Goal: Task Accomplishment & Management: Manage account settings

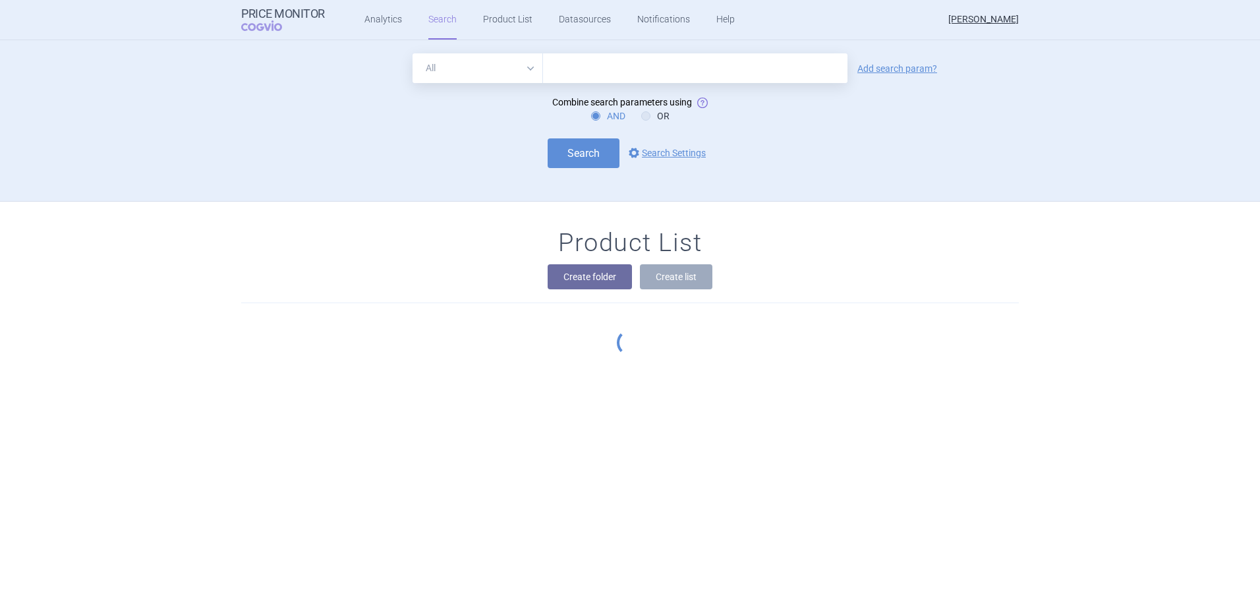
click at [464, 62] on select "All Brand Name ATC Company Active Substance Country Newer than" at bounding box center [478, 68] width 130 height 30
select select "atc"
click at [413, 53] on select "All Brand Name ATC Company Active Substance Country Newer than" at bounding box center [478, 68] width 130 height 30
click at [559, 68] on input "text" at bounding box center [695, 68] width 304 height 30
paste input "A05AA01"
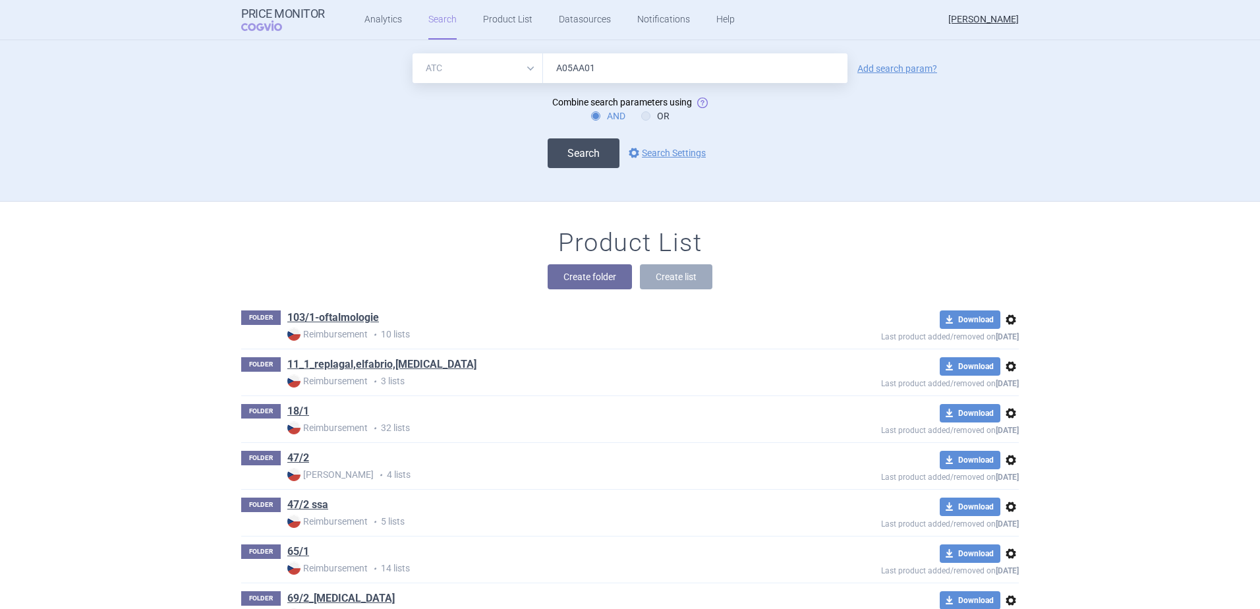
type input "A05AA01"
click at [579, 161] on button "Search" at bounding box center [584, 153] width 72 height 30
select select "atc"
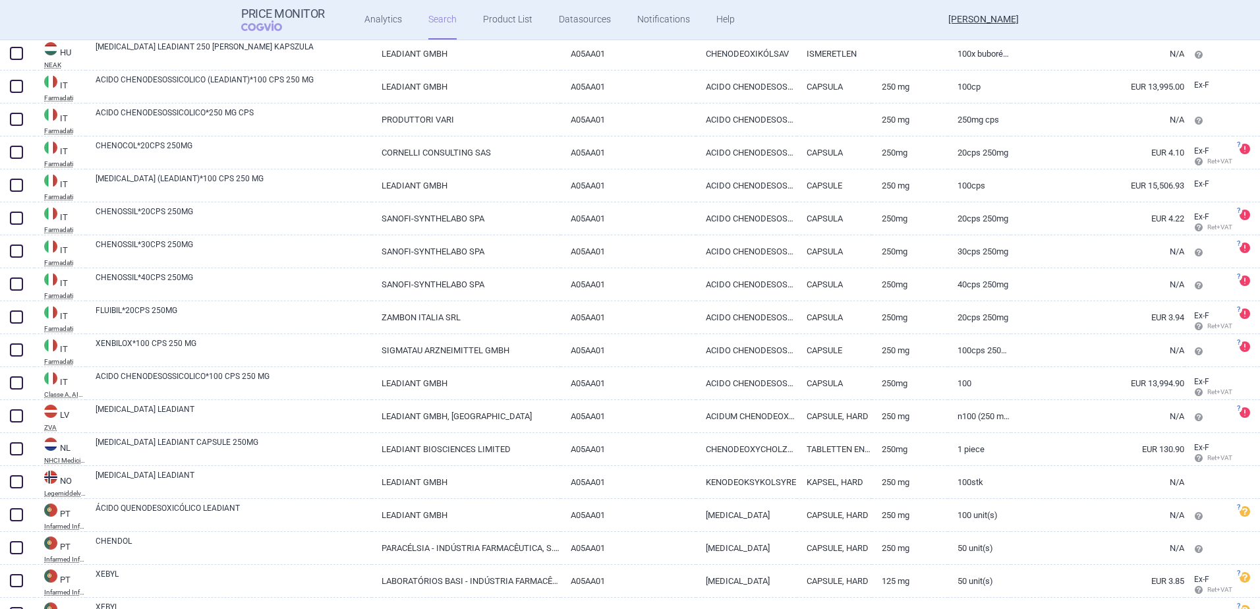
scroll to position [794, 0]
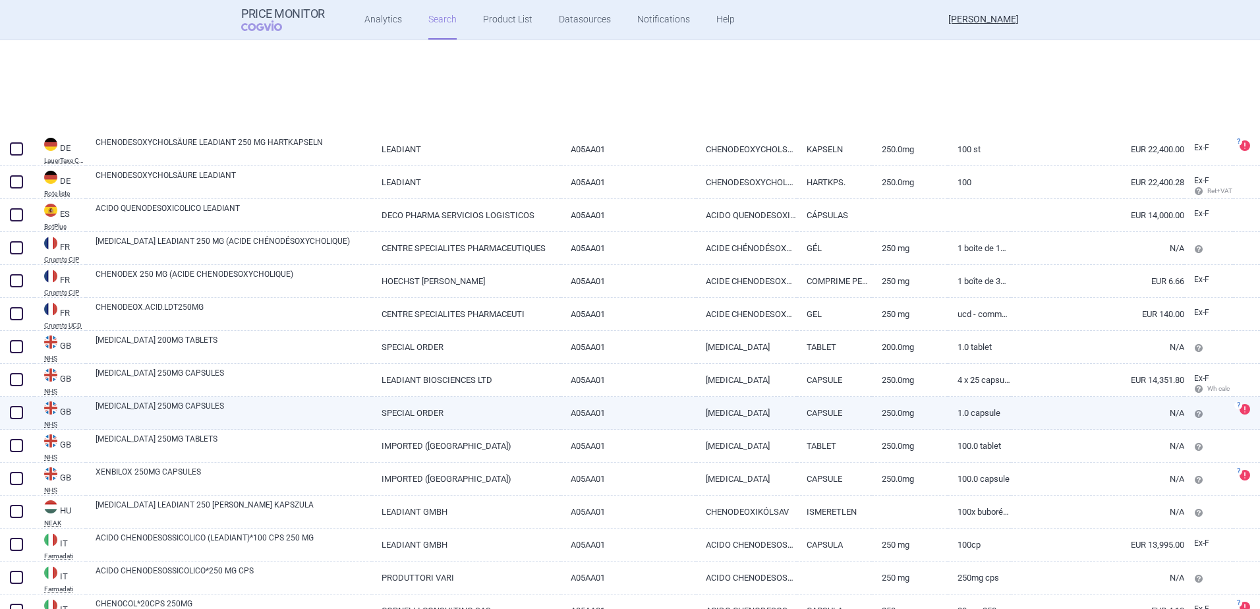
select select "atc"
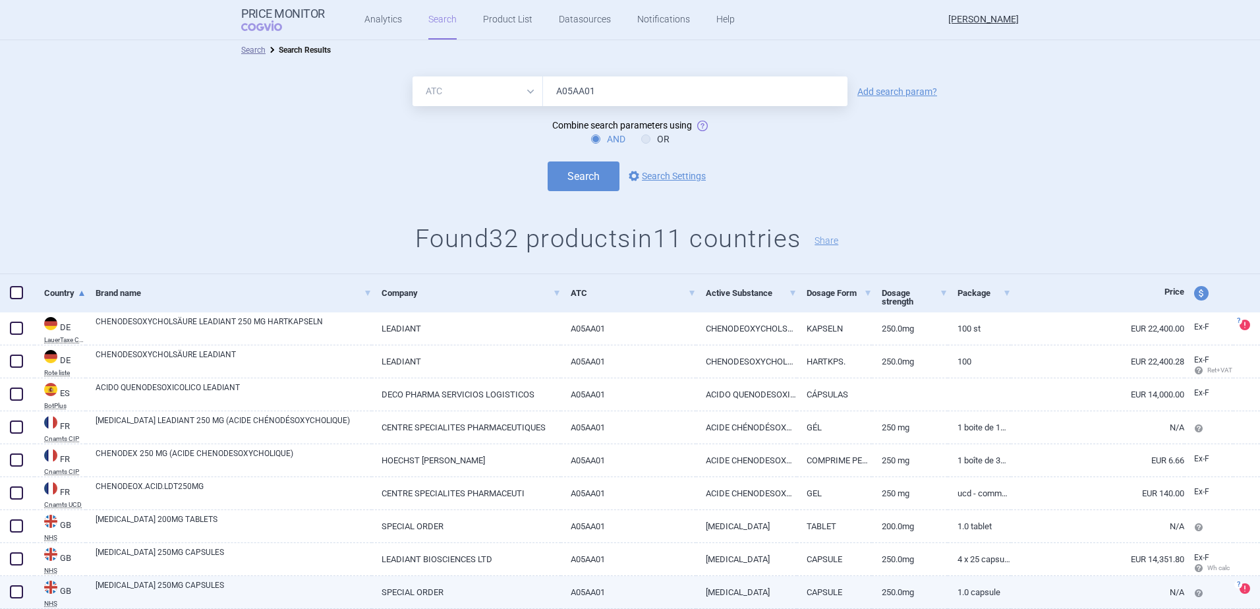
scroll to position [0, 0]
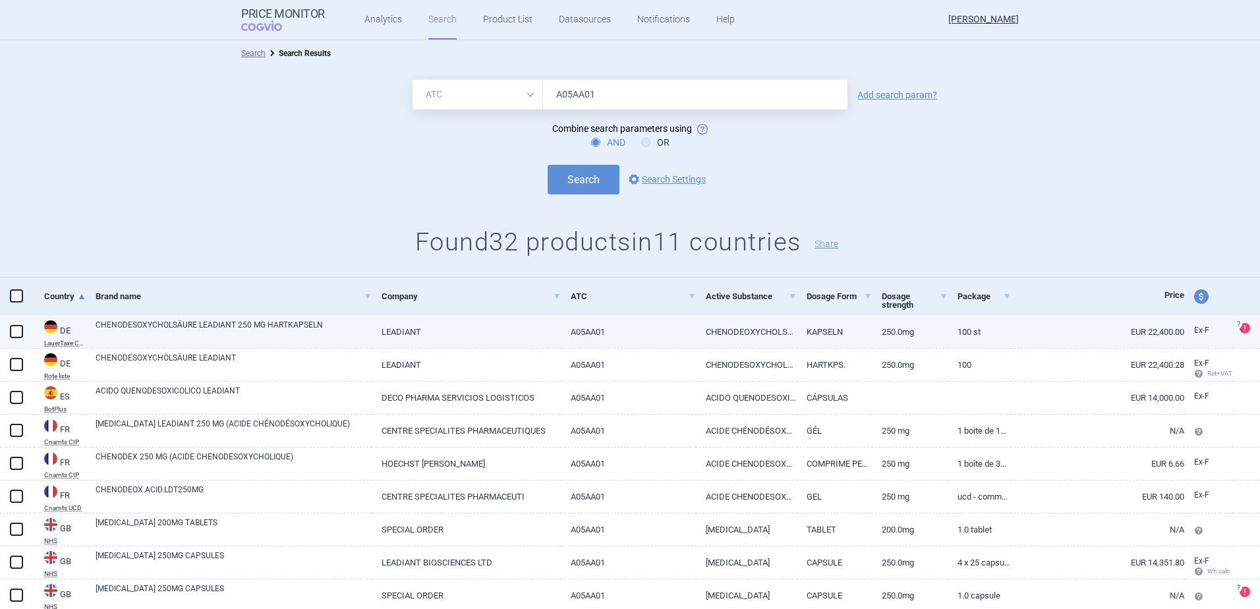
click at [16, 331] on span at bounding box center [16, 331] width 13 height 13
checkbox input "true"
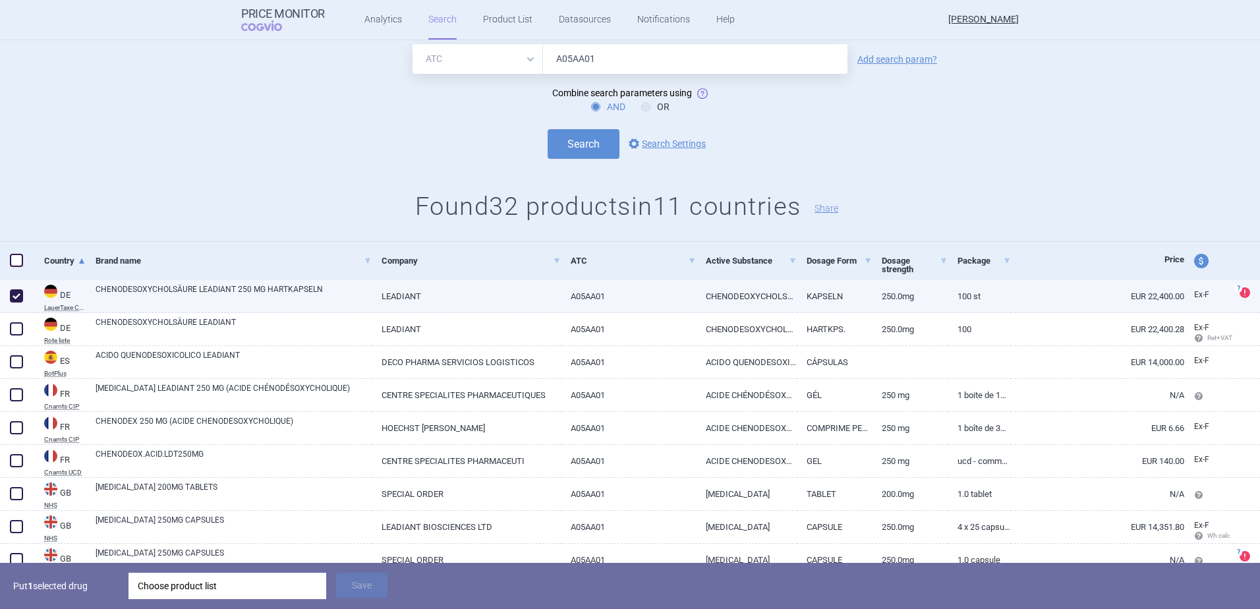
scroll to position [66, 0]
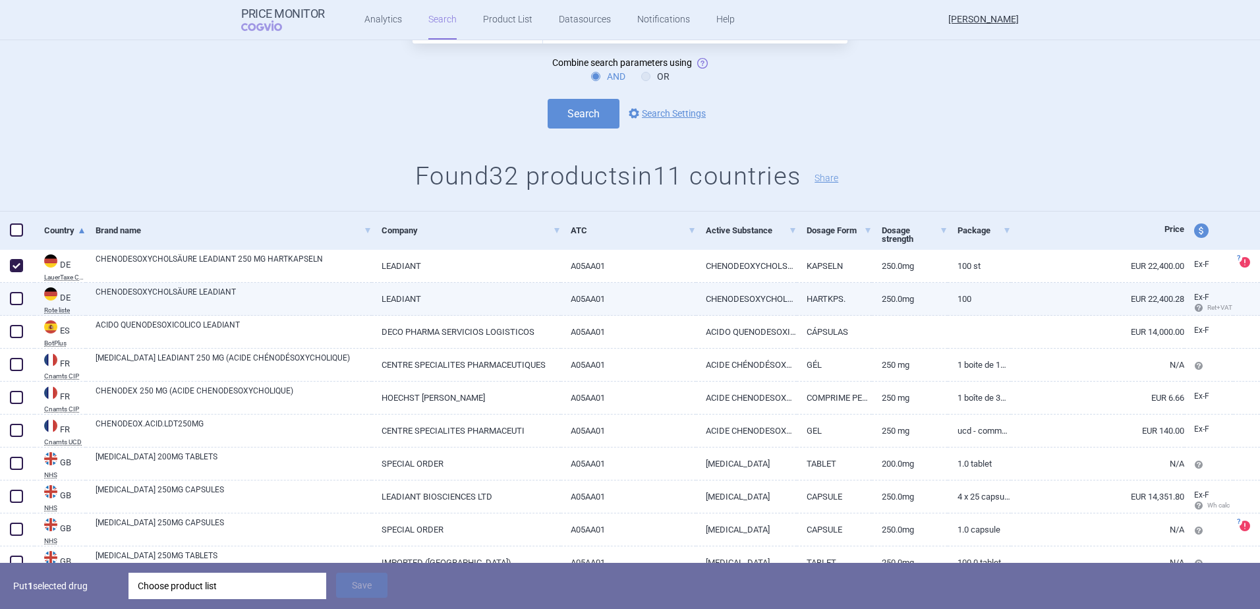
click at [17, 298] on span at bounding box center [16, 298] width 13 height 13
checkbox input "true"
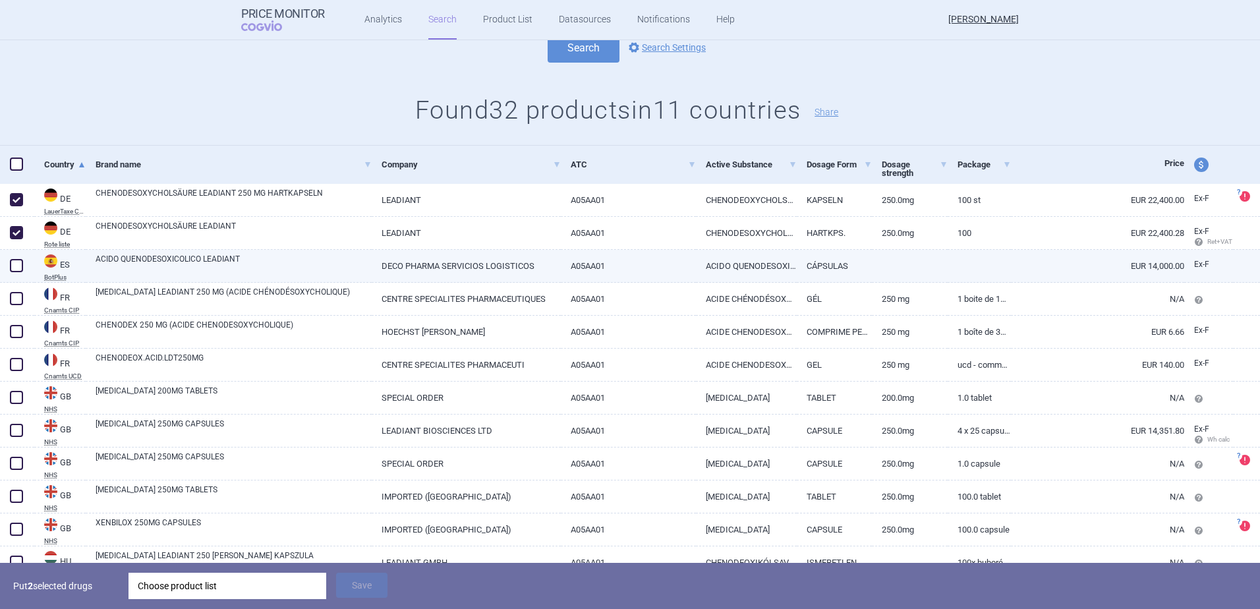
click at [18, 264] on span at bounding box center [16, 265] width 13 height 13
checkbox input "true"
click at [176, 270] on link "ACIDO QUENODESOXICOLICO LEADIANT" at bounding box center [234, 265] width 276 height 24
select select "EUR"
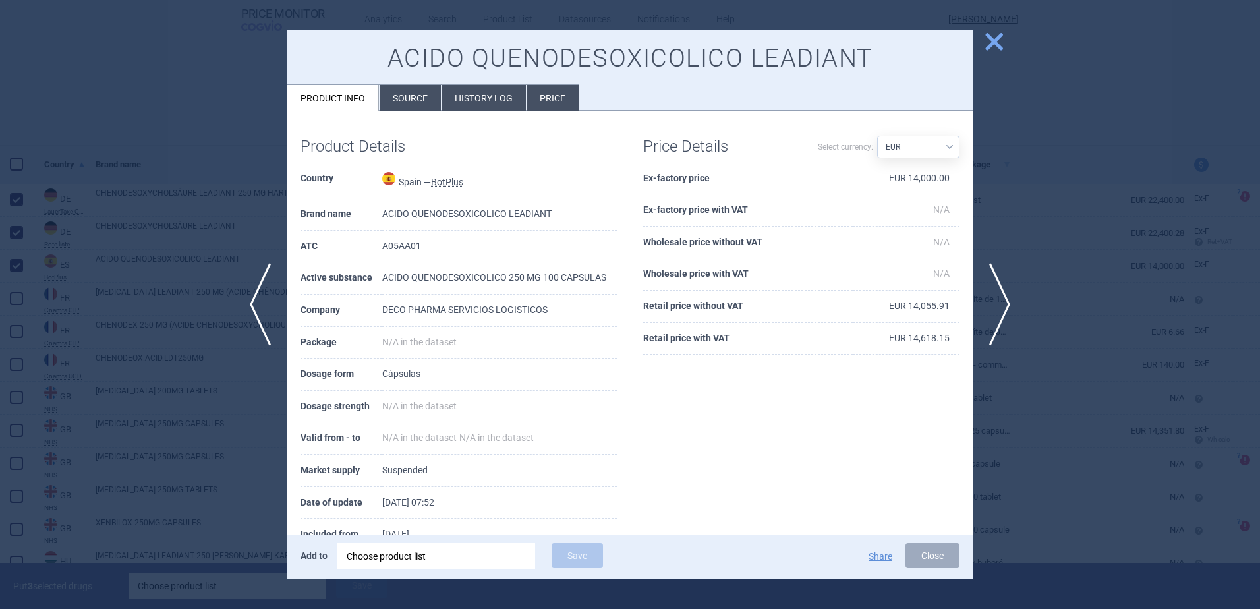
click at [992, 45] on span "close" at bounding box center [994, 41] width 23 height 23
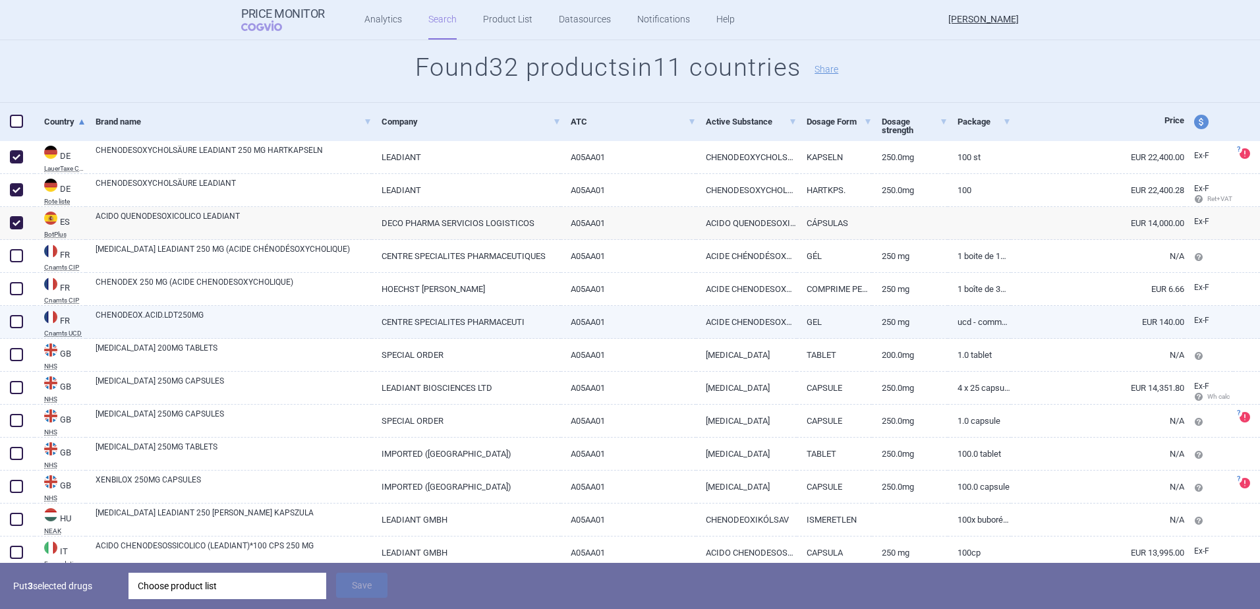
scroll to position [198, 0]
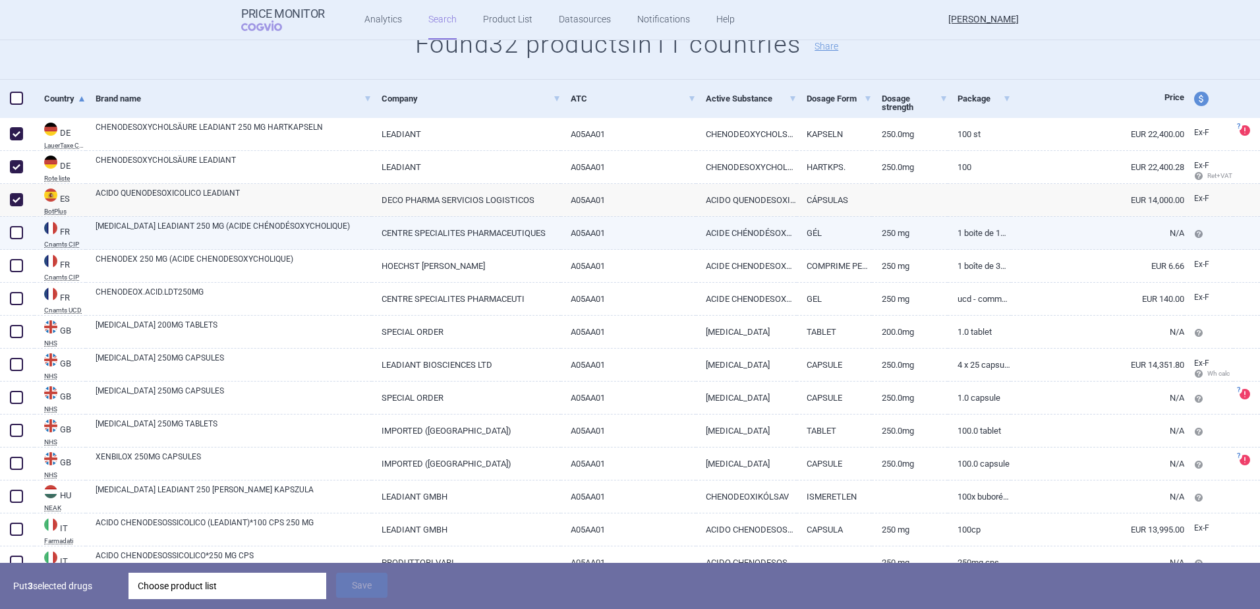
click at [18, 230] on span at bounding box center [16, 232] width 13 height 13
checkbox input "true"
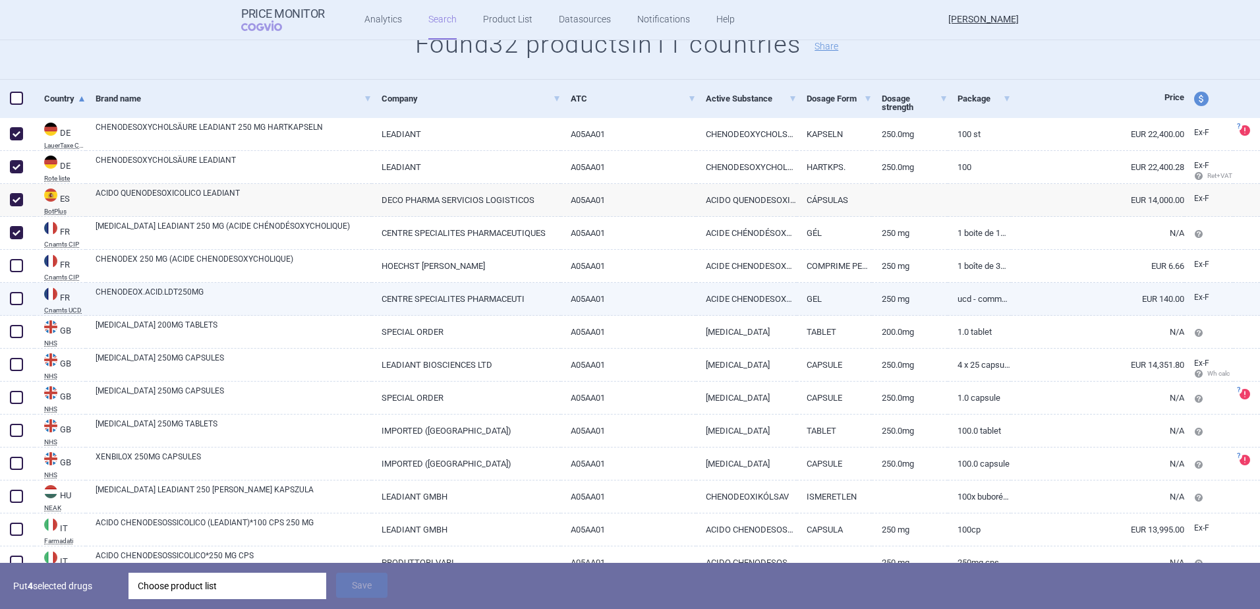
click at [17, 296] on span at bounding box center [16, 298] width 13 height 13
click at [15, 299] on span at bounding box center [16, 298] width 13 height 13
checkbox input "false"
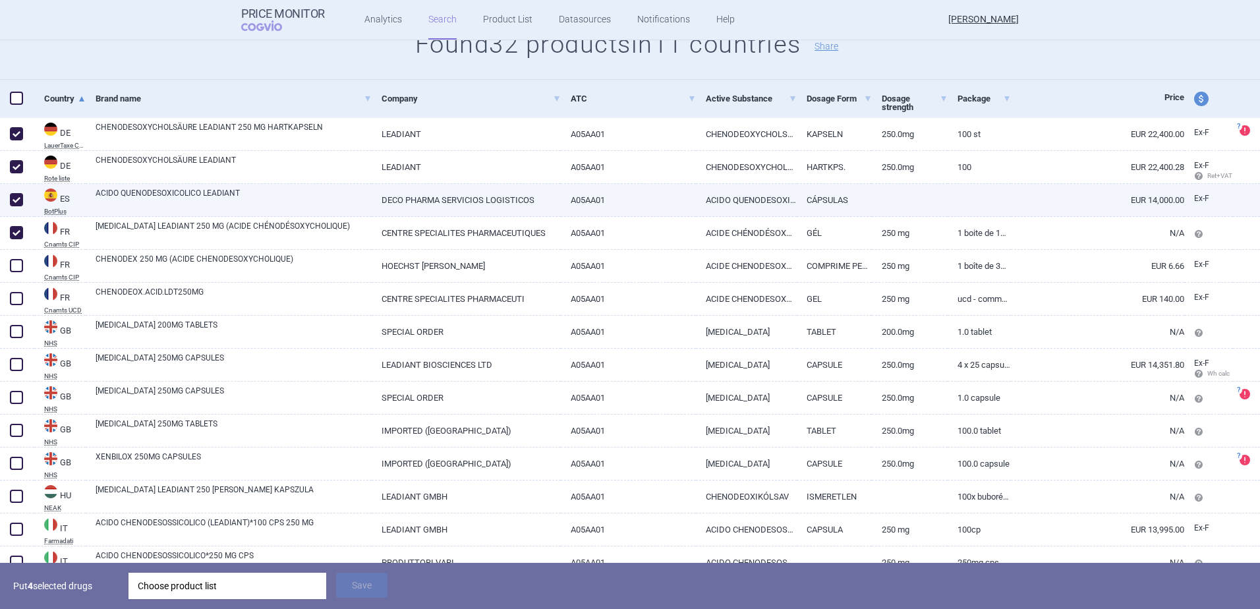
click at [18, 200] on span at bounding box center [16, 199] width 13 height 13
checkbox input "false"
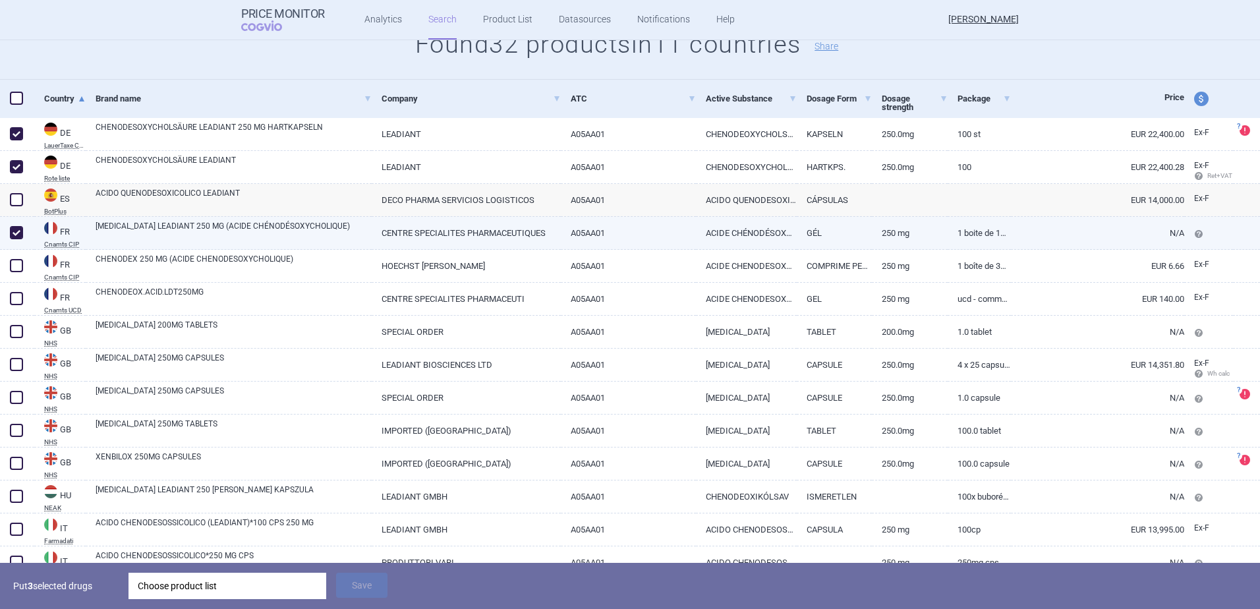
click at [9, 227] on span at bounding box center [17, 233] width 20 height 20
checkbox input "false"
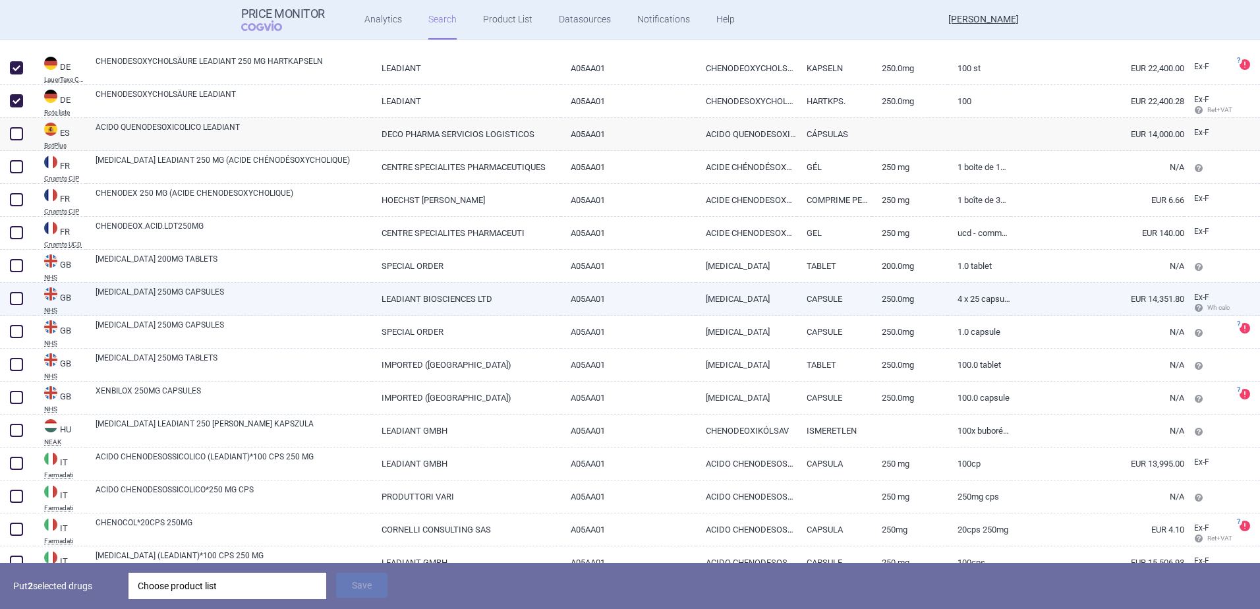
scroll to position [329, 0]
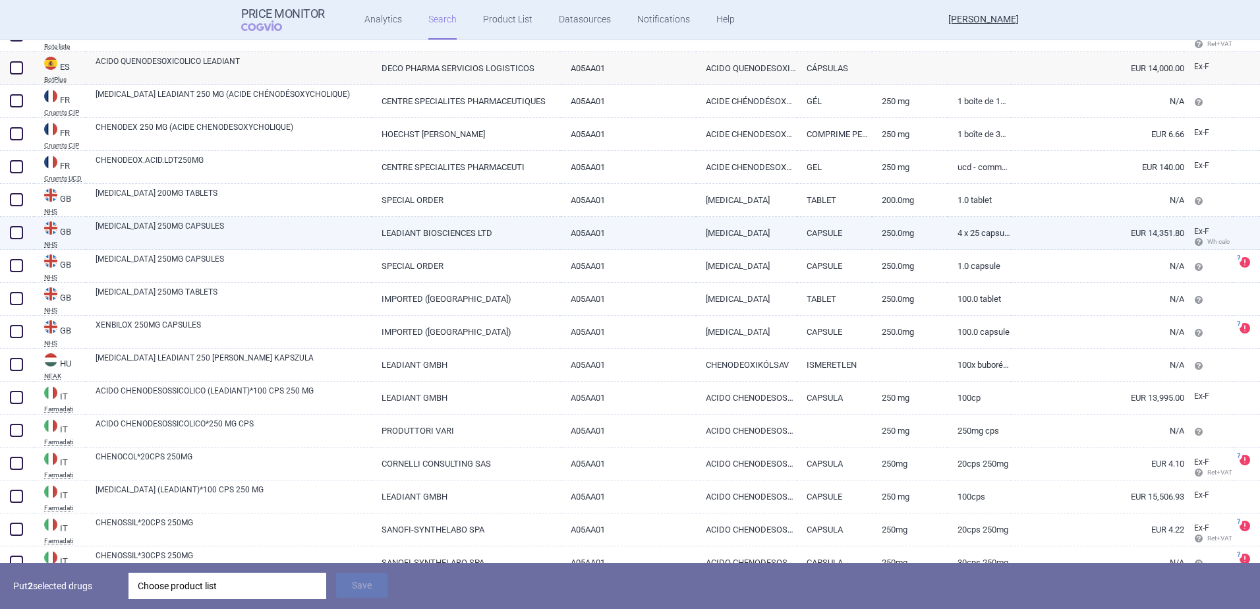
click at [14, 233] on span at bounding box center [16, 232] width 13 height 13
checkbox input "true"
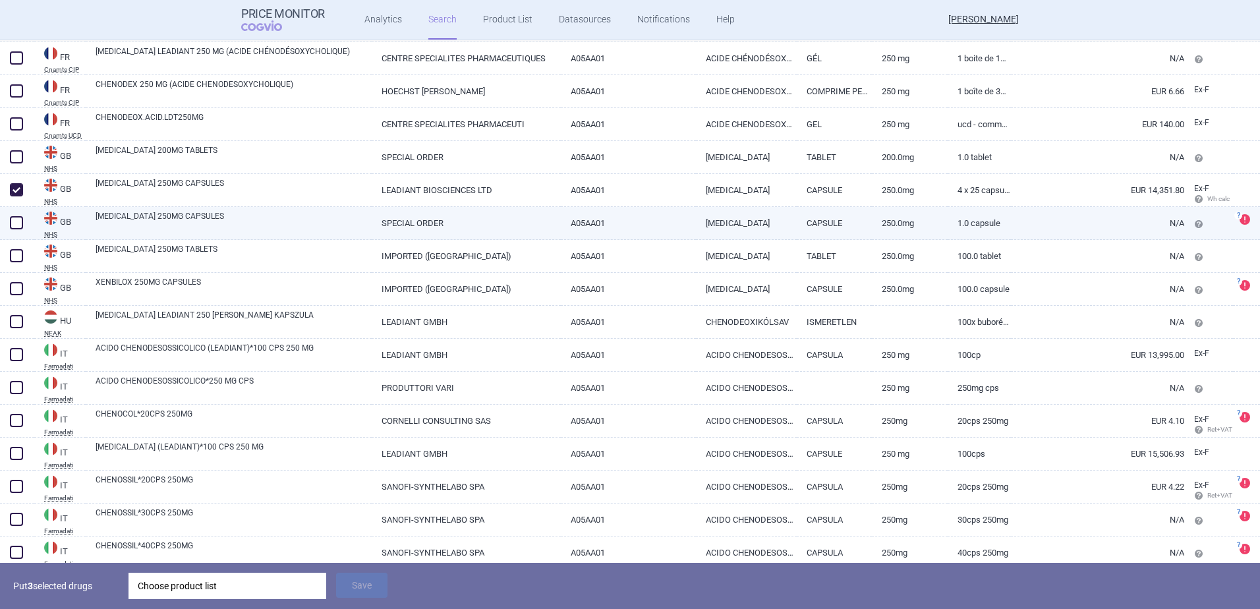
scroll to position [395, 0]
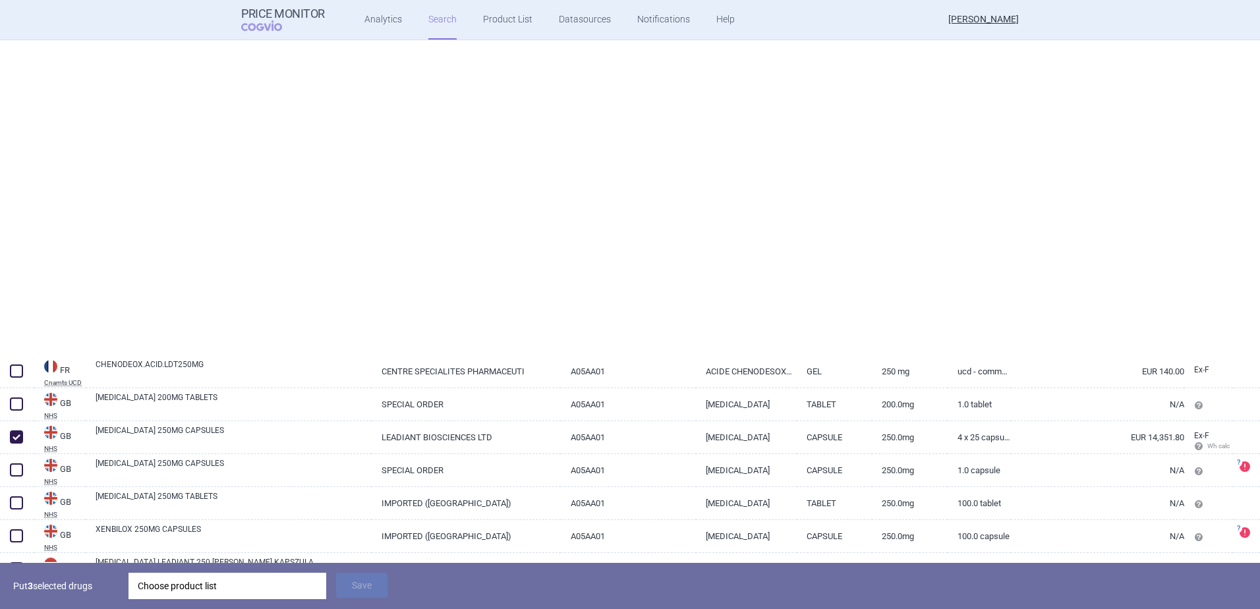
select select "atc"
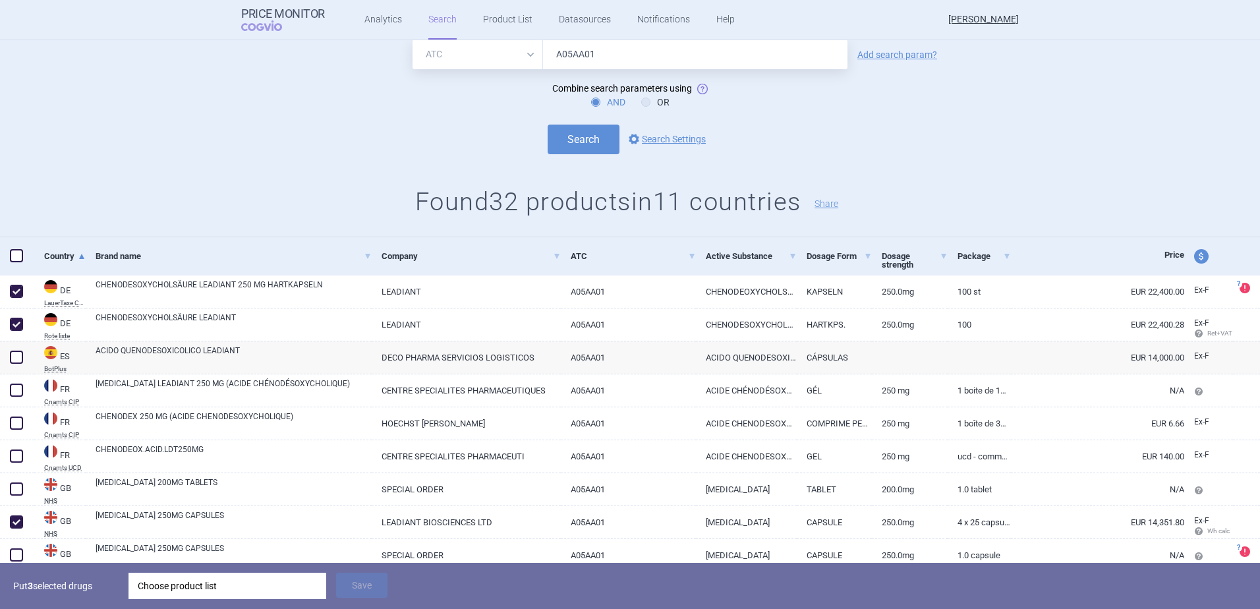
scroll to position [0, 0]
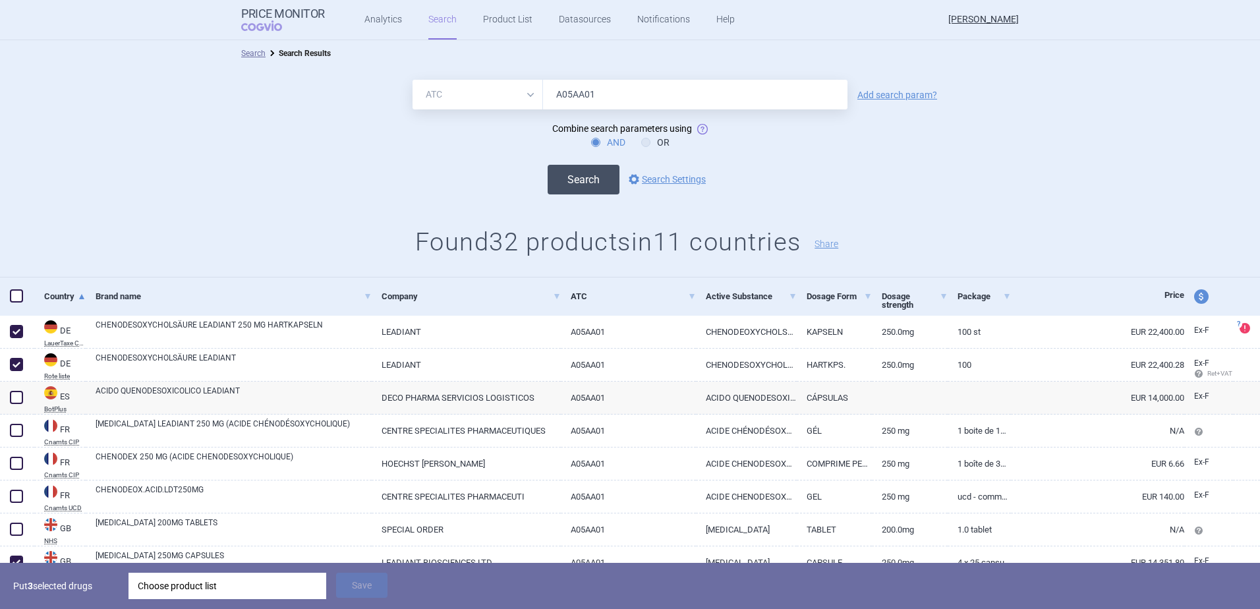
click at [592, 191] on button "Search" at bounding box center [584, 180] width 72 height 30
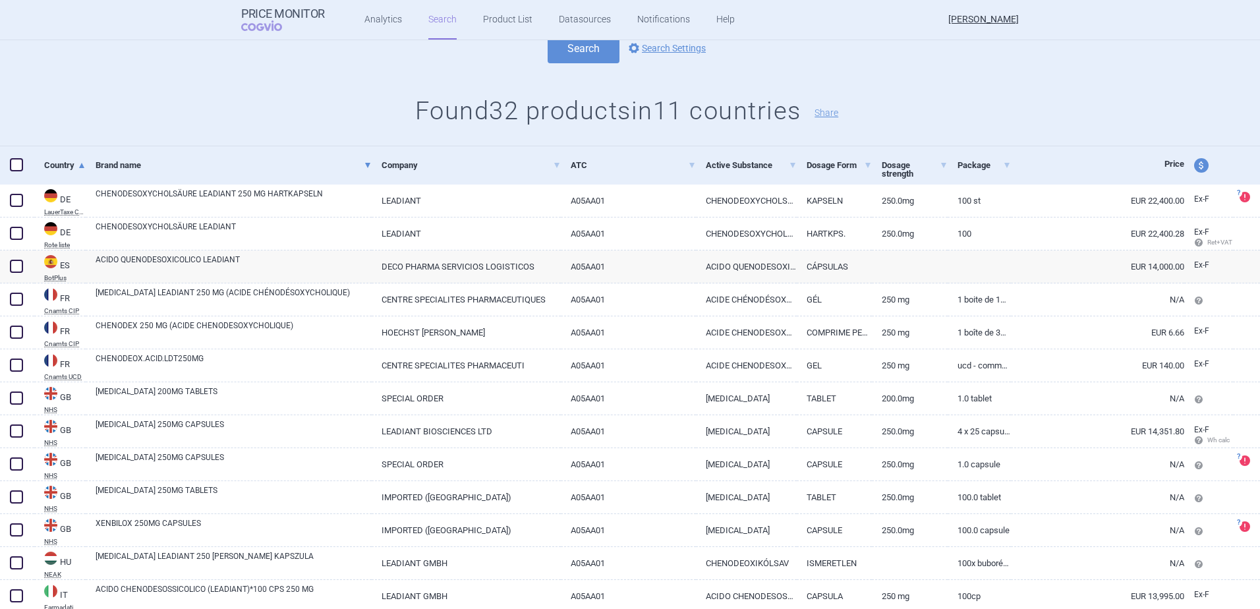
scroll to position [132, 0]
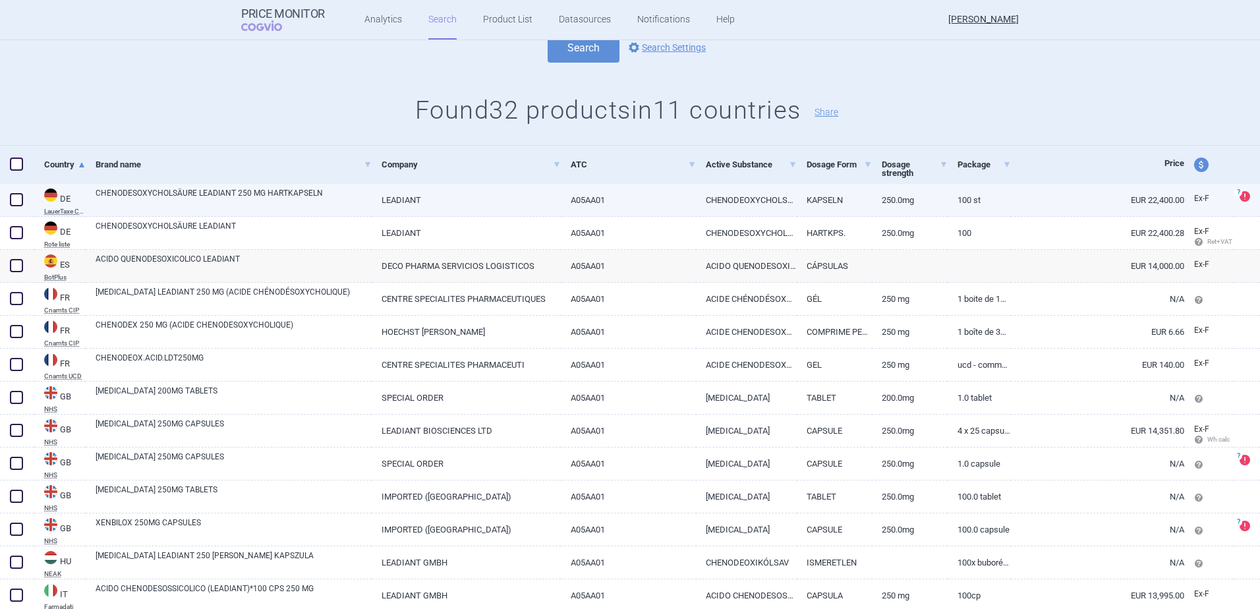
click at [17, 198] on span at bounding box center [16, 199] width 13 height 13
checkbox input "true"
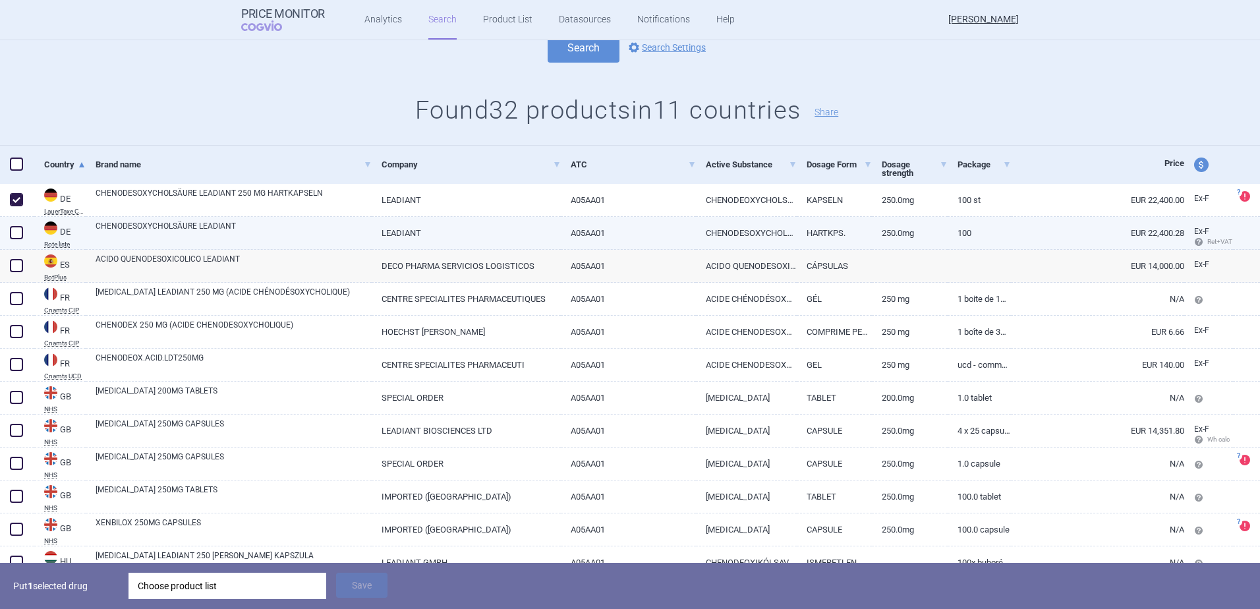
click at [13, 221] on div at bounding box center [17, 233] width 34 height 33
click at [13, 228] on span at bounding box center [16, 232] width 13 height 13
checkbox input "true"
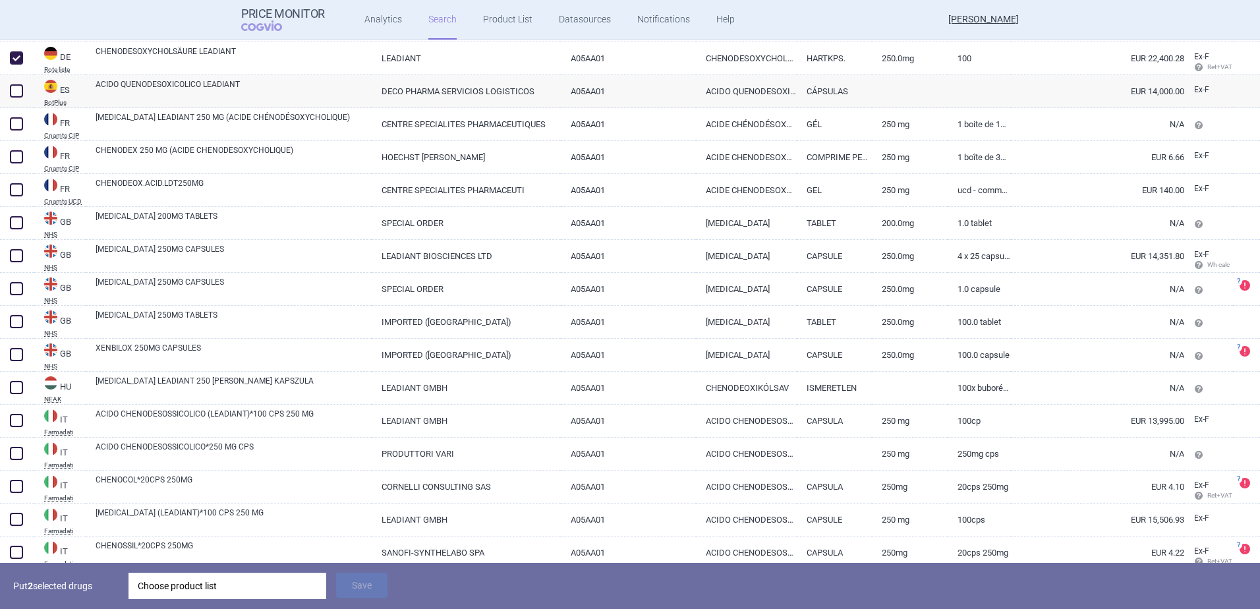
scroll to position [329, 0]
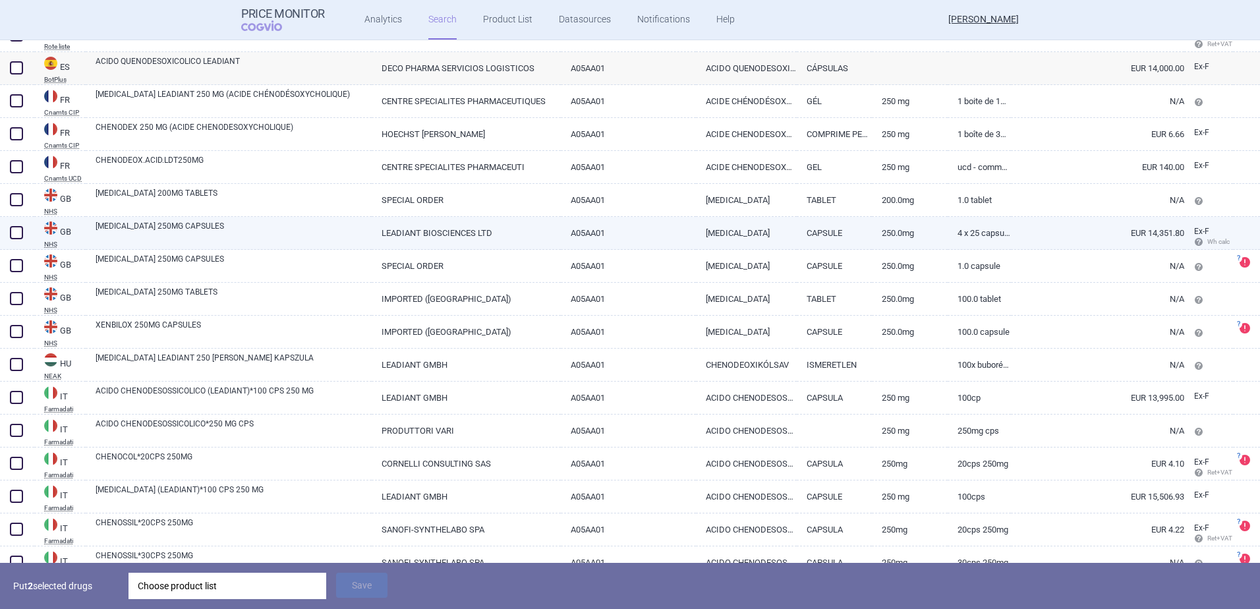
click at [9, 232] on span at bounding box center [17, 233] width 20 height 20
checkbox input "true"
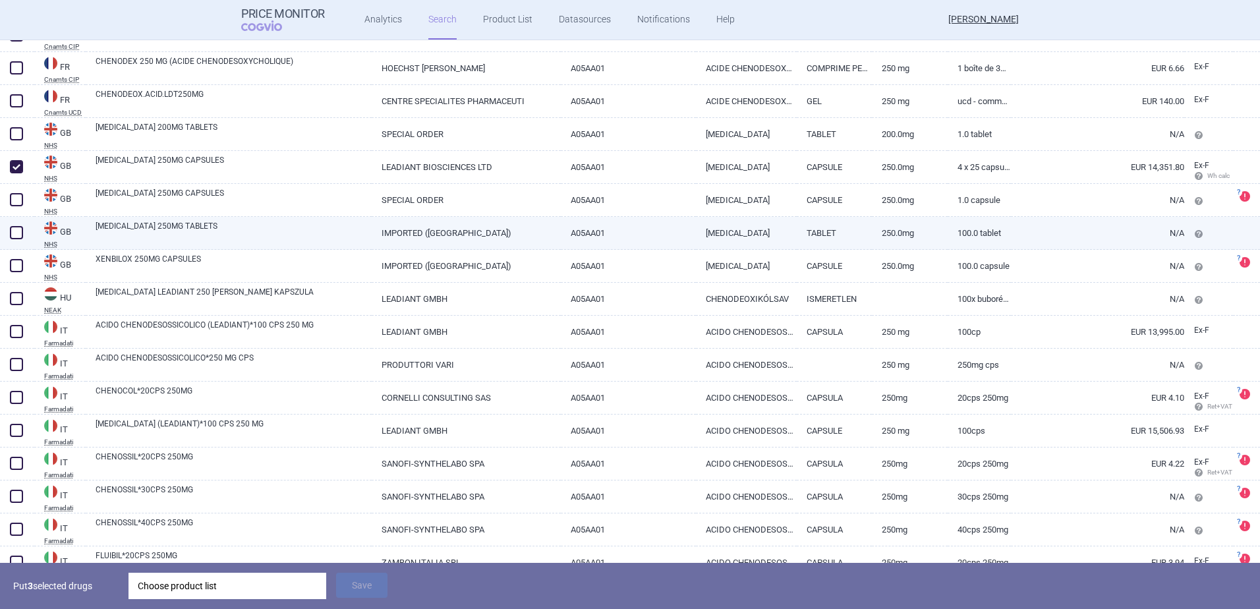
scroll to position [461, 0]
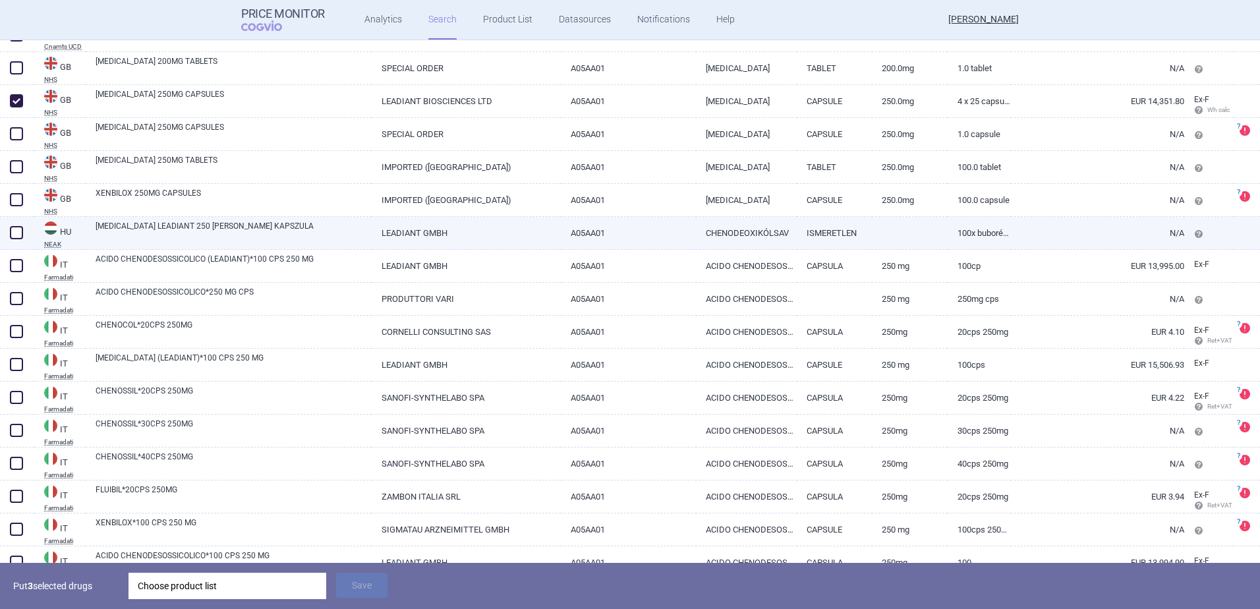
click at [18, 234] on span at bounding box center [16, 232] width 13 height 13
checkbox input "true"
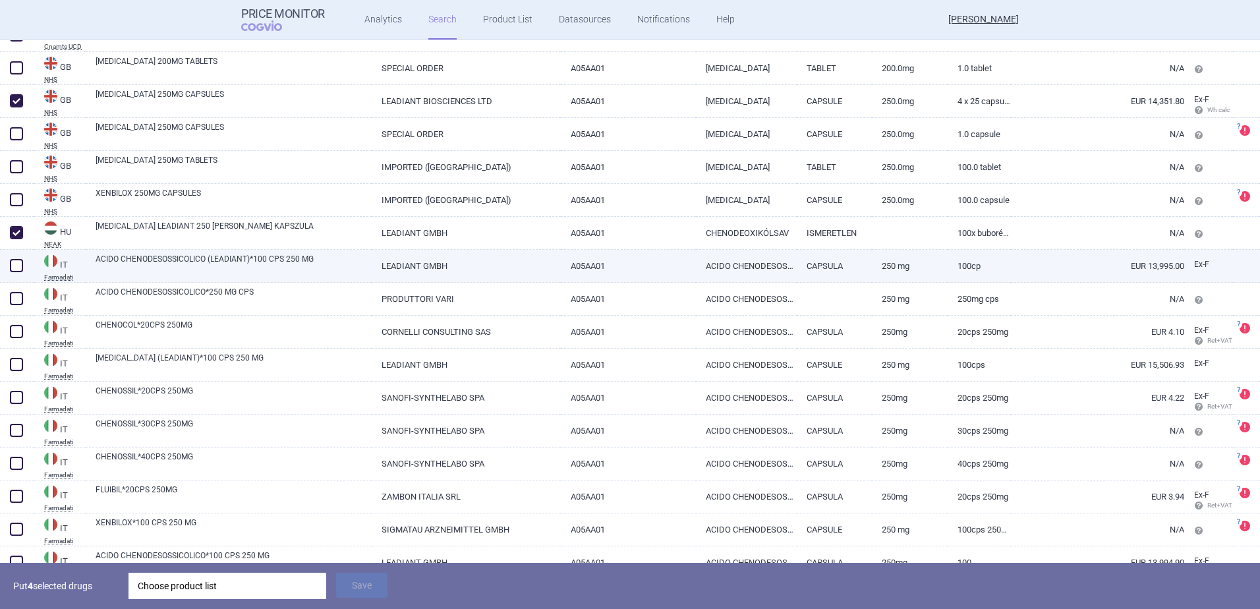
click at [20, 266] on span at bounding box center [16, 265] width 13 height 13
checkbox input "true"
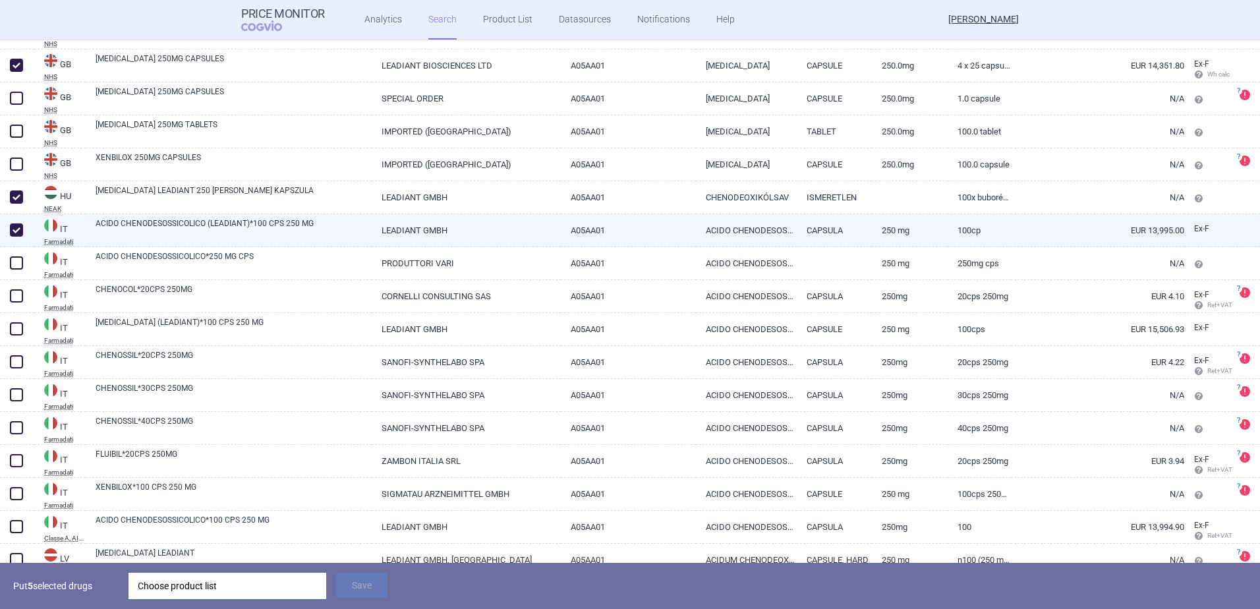
scroll to position [527, 0]
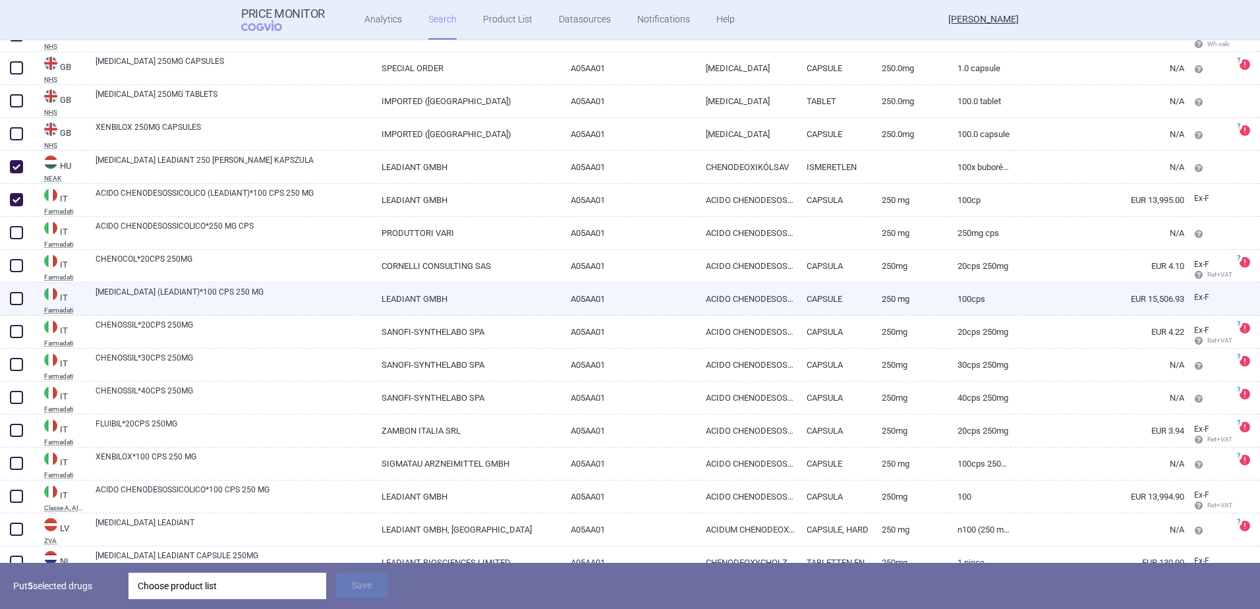
click at [14, 295] on span at bounding box center [16, 298] width 13 height 13
checkbox input "true"
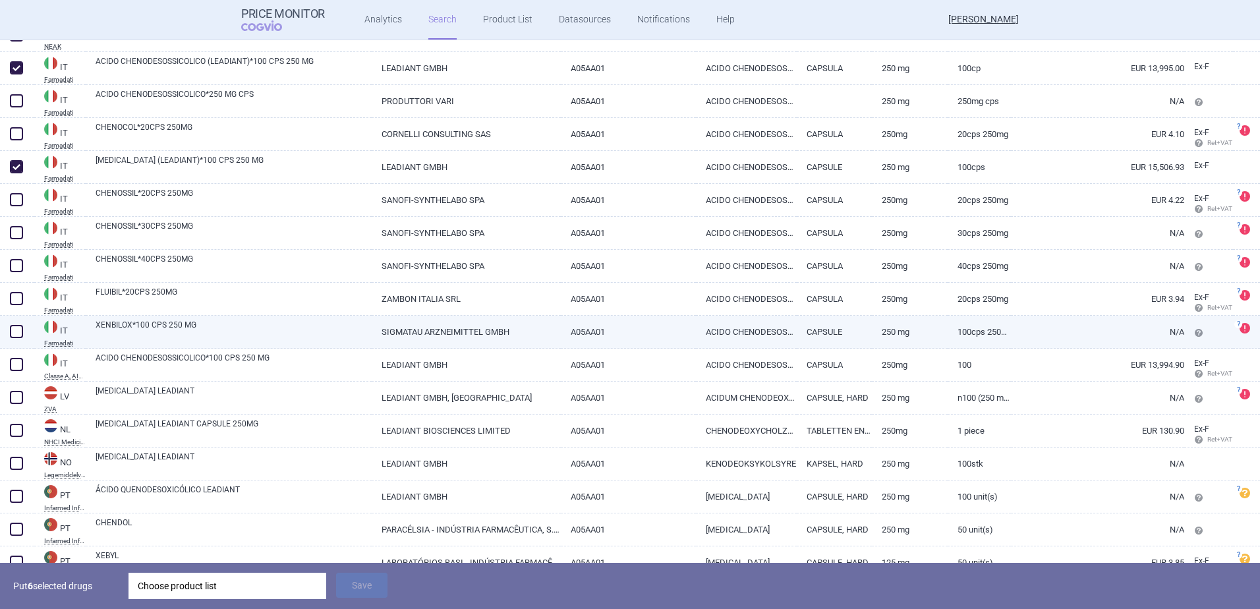
scroll to position [725, 0]
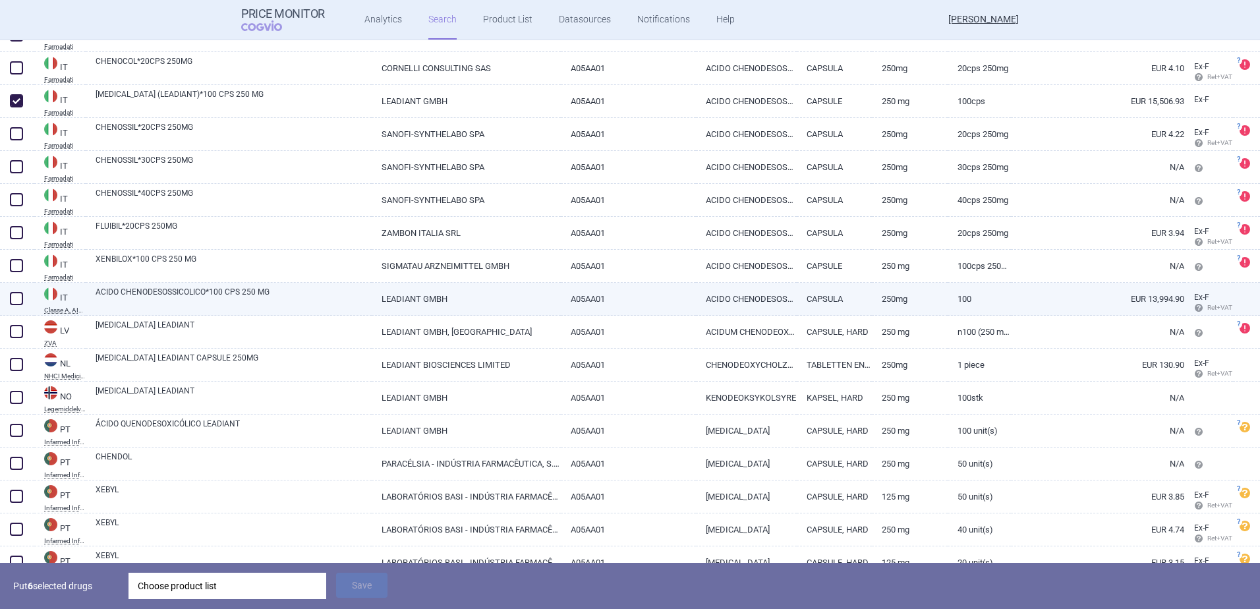
click at [18, 302] on span at bounding box center [16, 298] width 13 height 13
checkbox input "true"
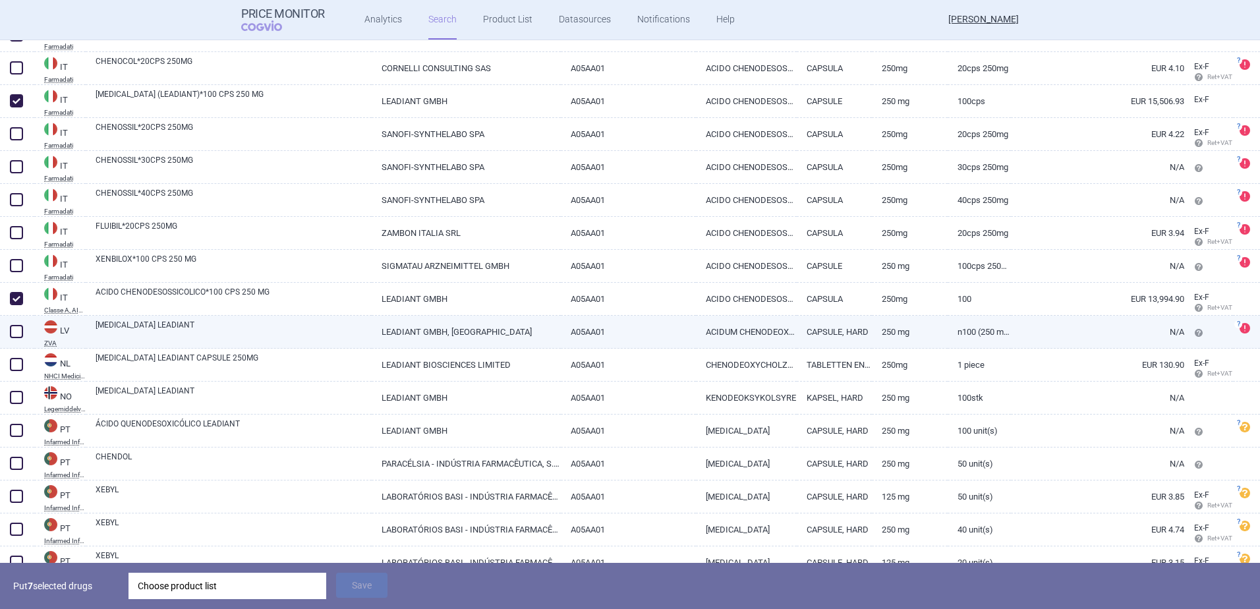
click at [17, 327] on span at bounding box center [16, 331] width 13 height 13
checkbox input "true"
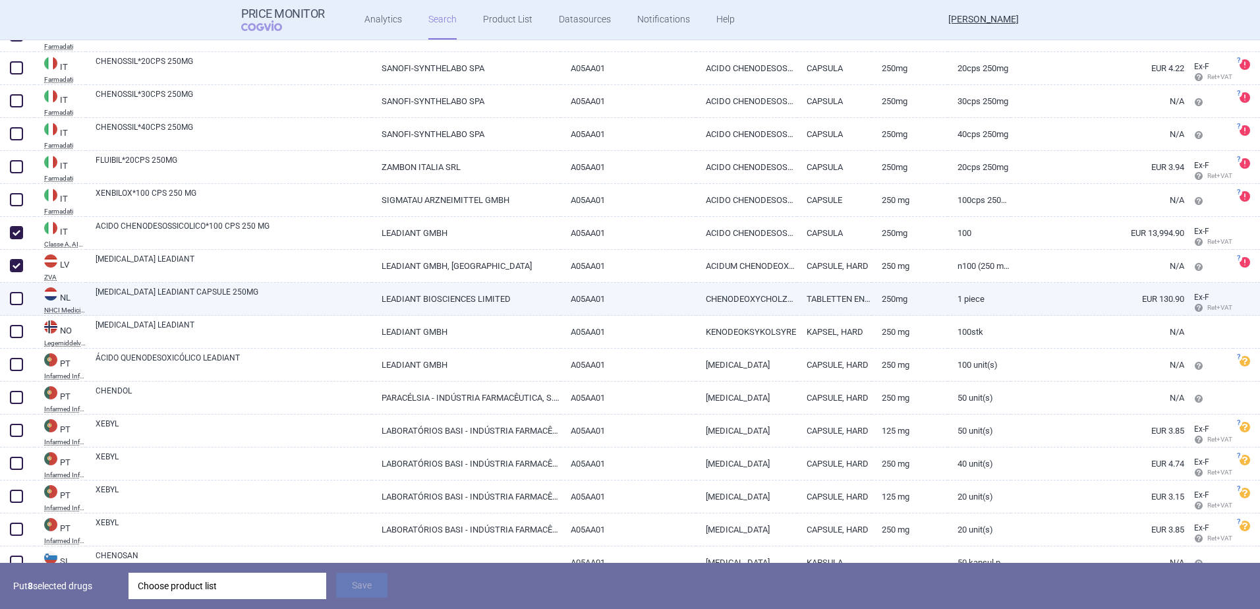
click at [23, 300] on span at bounding box center [17, 299] width 20 height 20
checkbox input "true"
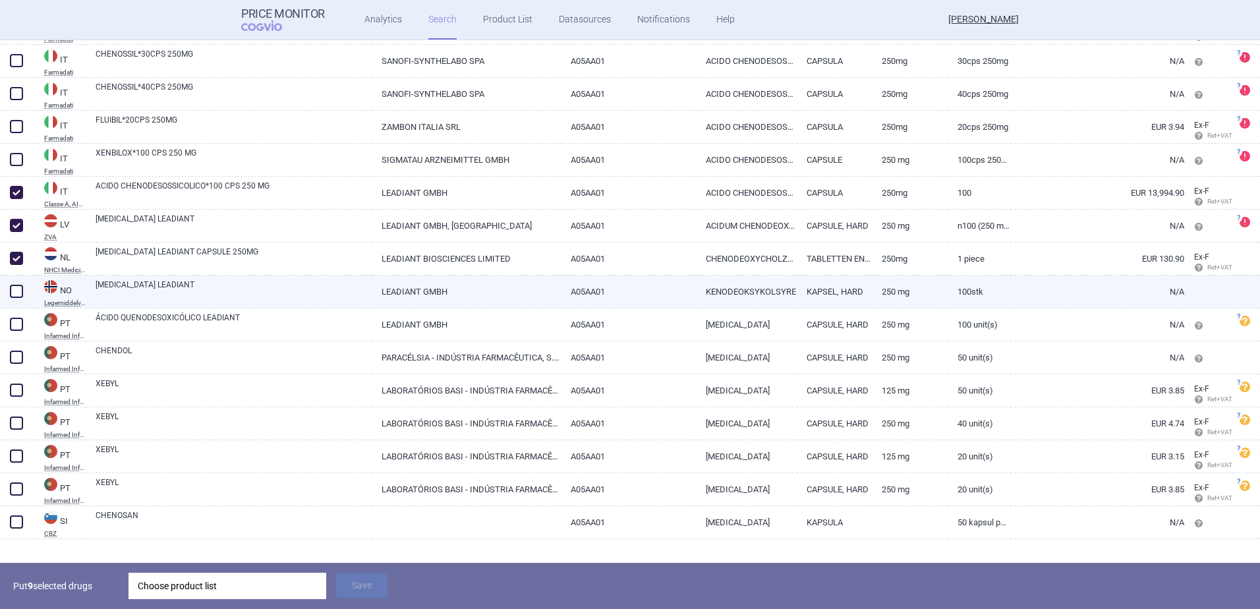
scroll to position [850, 0]
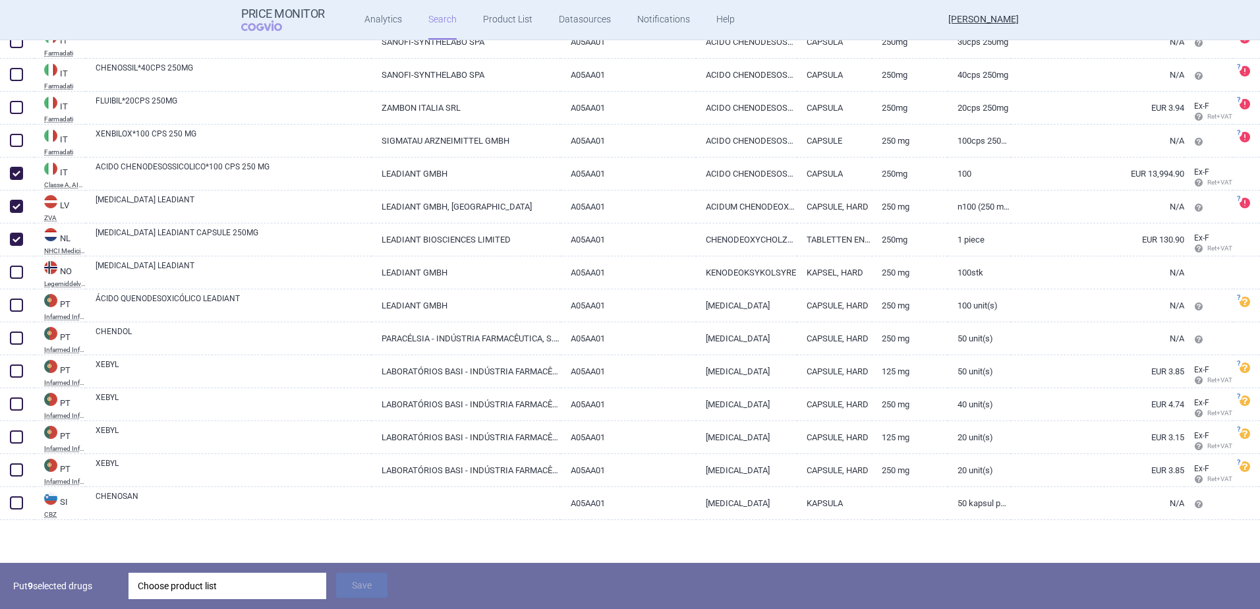
click at [260, 578] on div "Choose product list" at bounding box center [227, 586] width 179 height 26
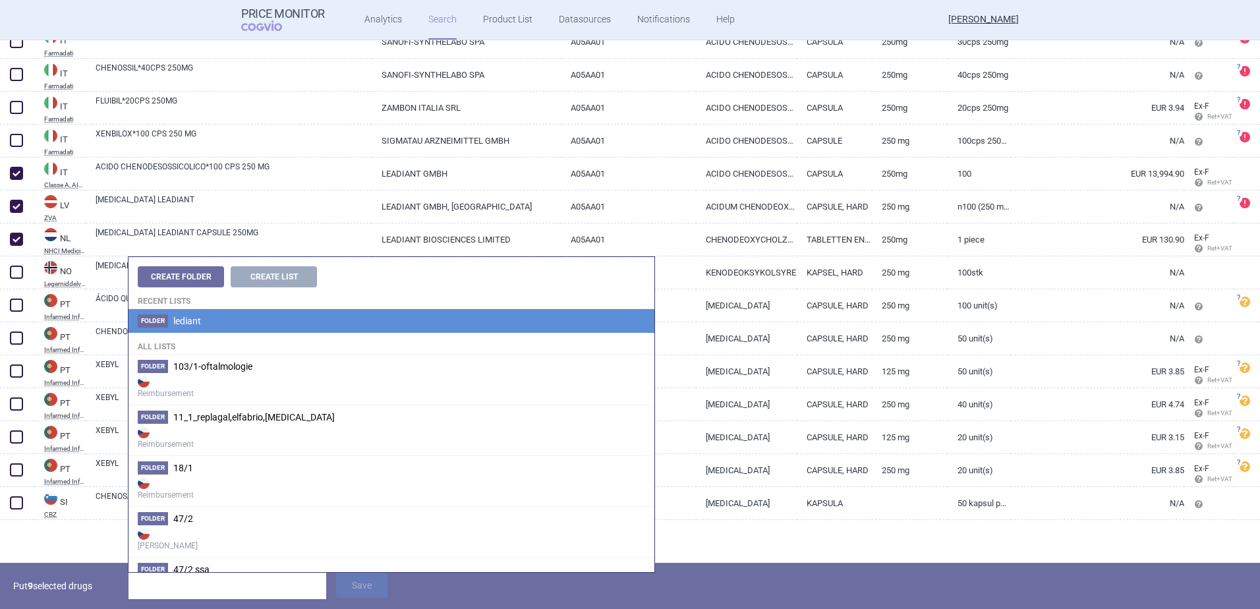
click at [212, 323] on li "Folder lediant" at bounding box center [392, 321] width 526 height 24
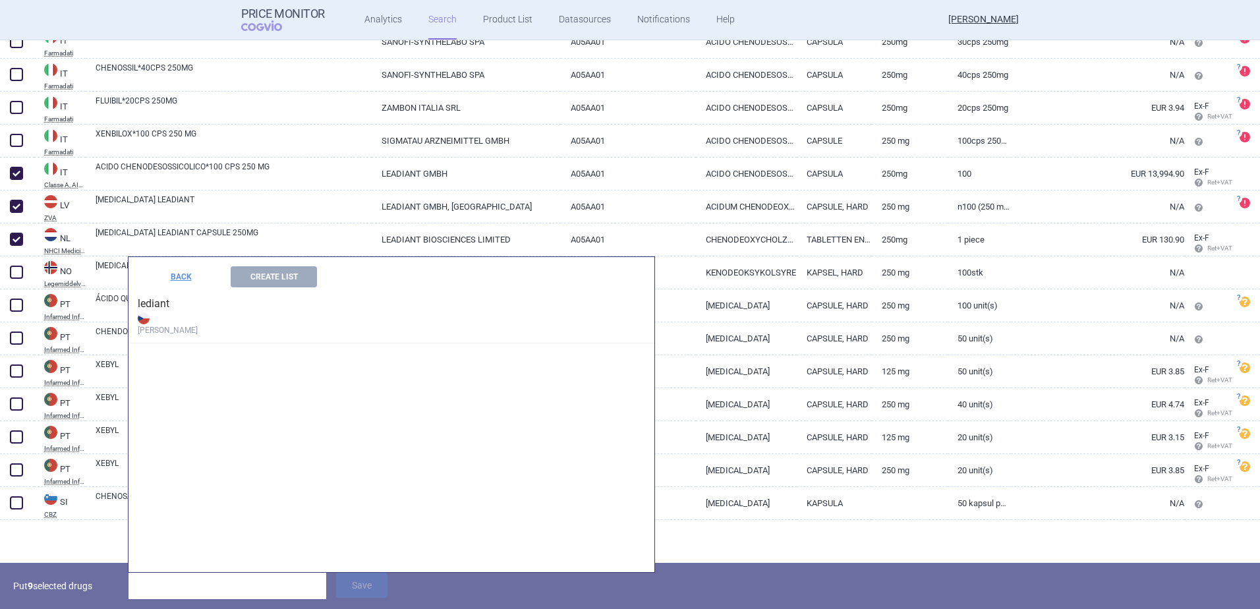
drag, startPoint x: 185, startPoint y: 319, endPoint x: 175, endPoint y: 318, distance: 10.0
click at [184, 319] on strong "[PERSON_NAME]" at bounding box center [391, 323] width 507 height 26
click at [146, 318] on img at bounding box center [144, 318] width 12 height 12
click at [268, 282] on button "Create List" at bounding box center [274, 276] width 86 height 21
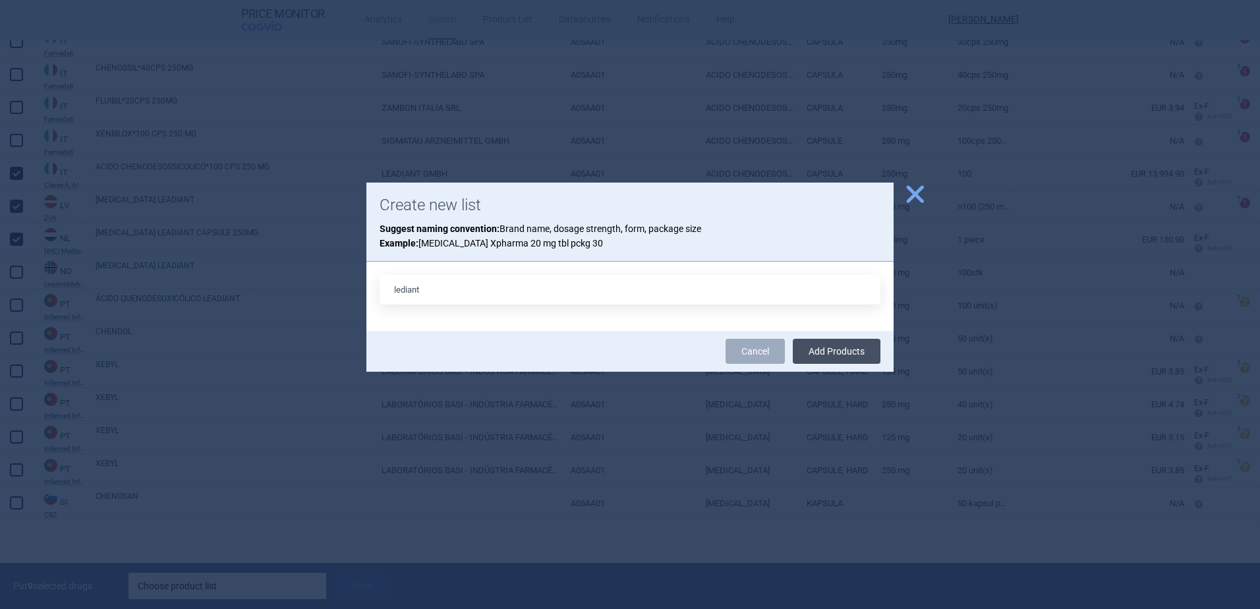
type input "lediant"
click at [843, 352] on button "Add Products" at bounding box center [837, 351] width 88 height 25
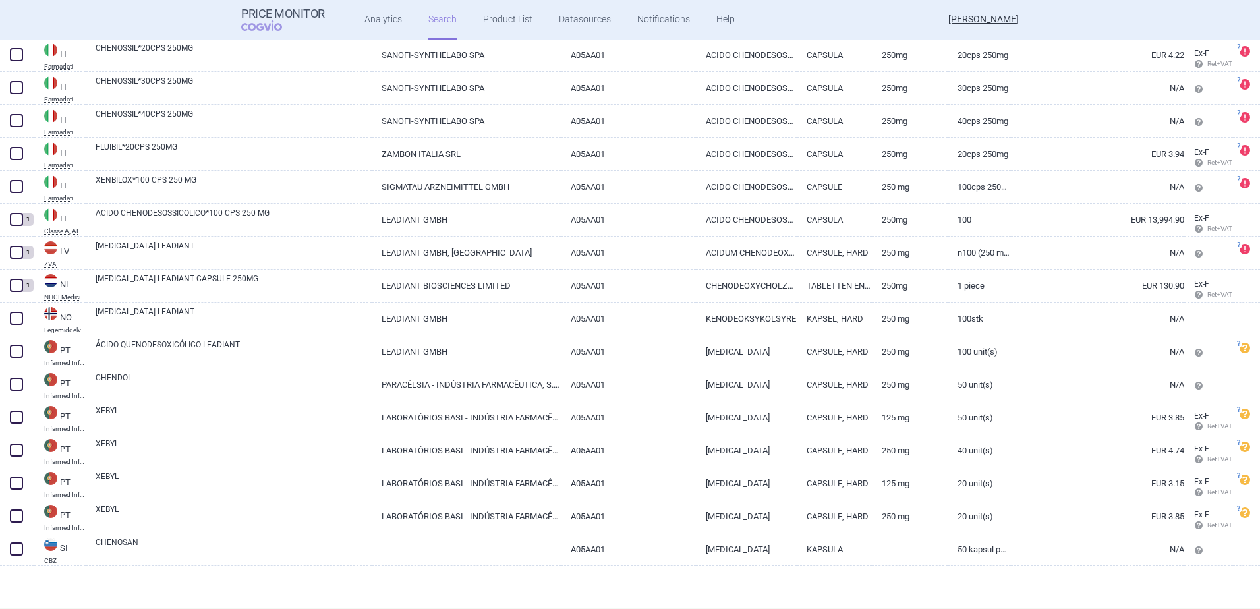
scroll to position [804, 0]
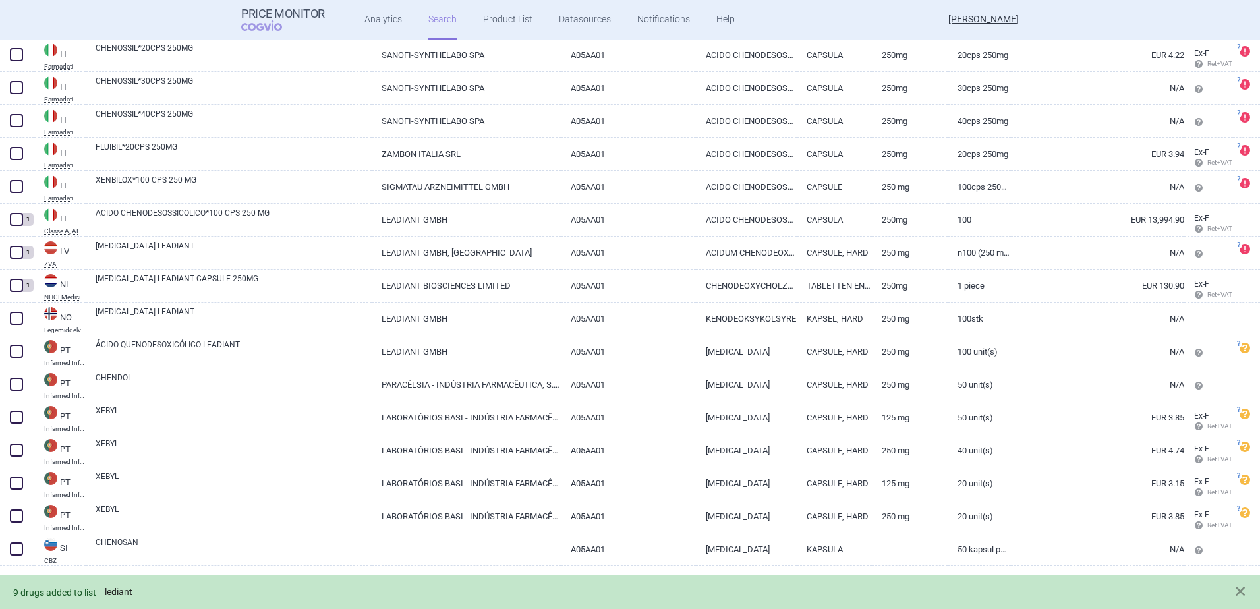
click at [120, 593] on link "lediant" at bounding box center [119, 592] width 28 height 11
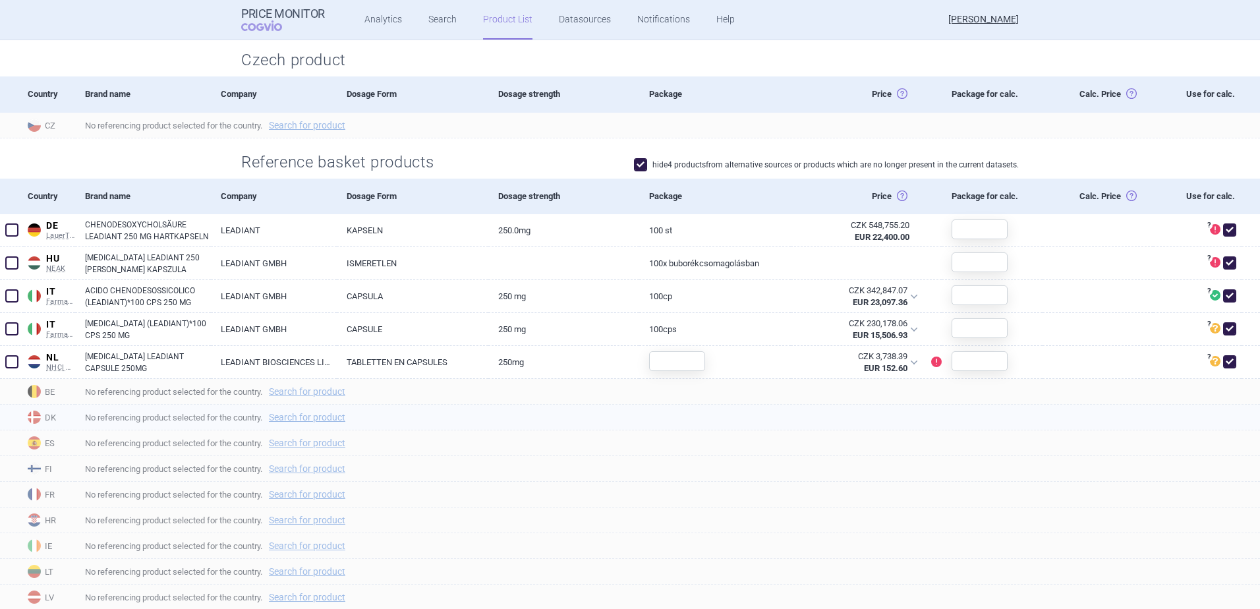
scroll to position [264, 0]
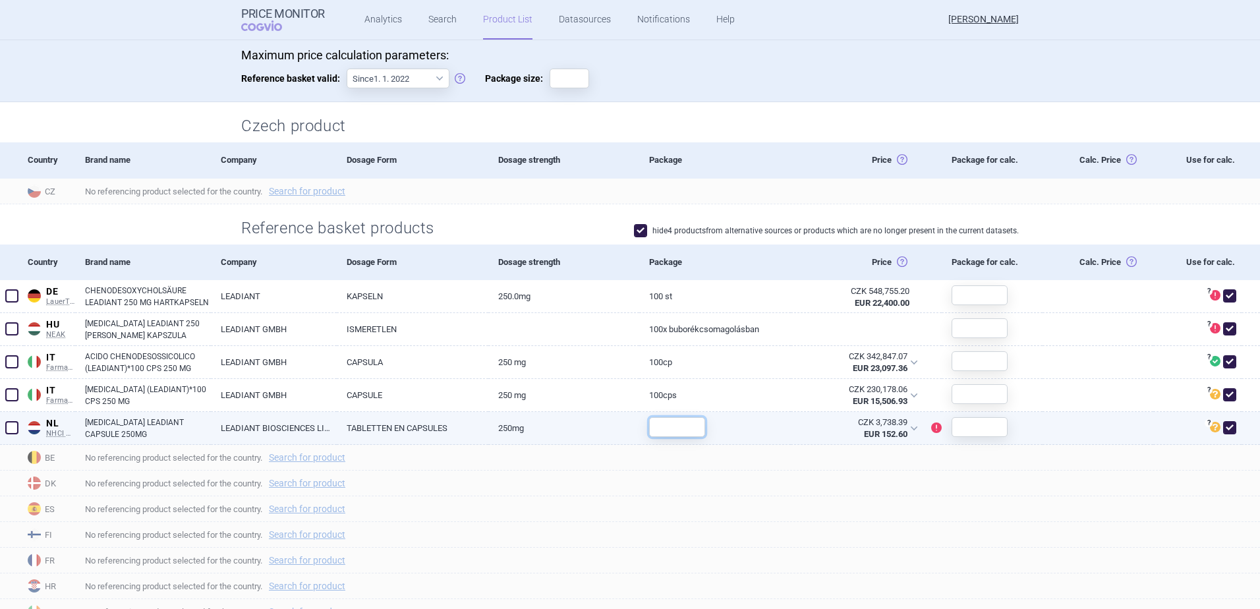
drag, startPoint x: 648, startPoint y: 427, endPoint x: 660, endPoint y: 428, distance: 11.9
click at [649, 427] on input "text" at bounding box center [677, 427] width 56 height 20
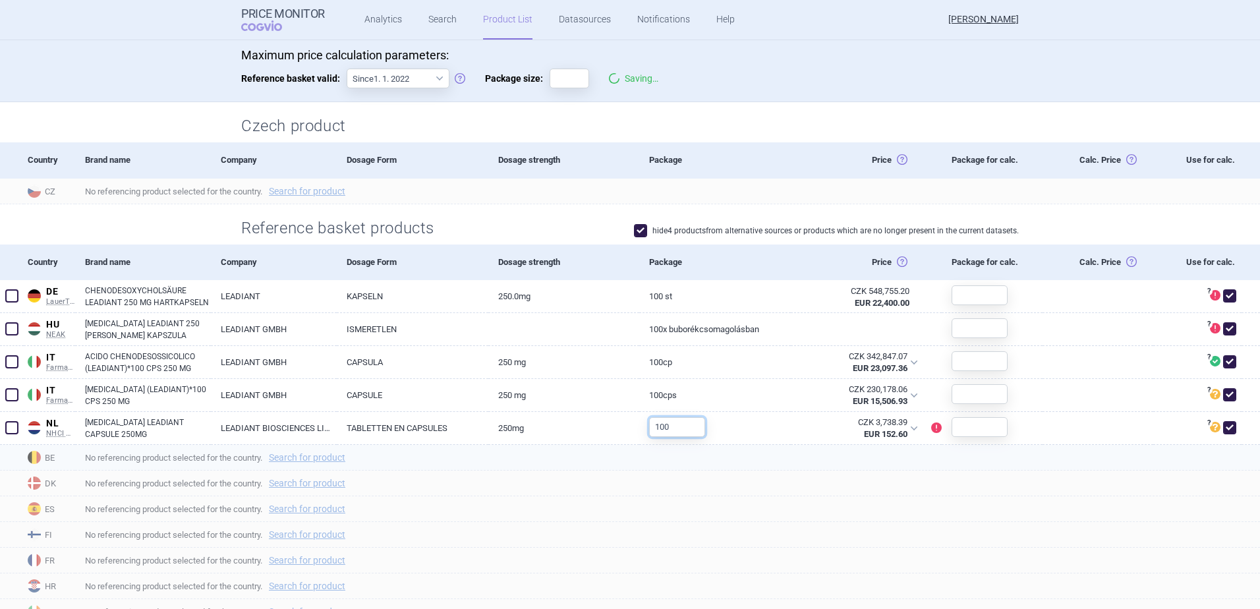
type input "100"
click at [760, 467] on div "No referencing product selected for the country. Search for product" at bounding box center [667, 458] width 1185 height 26
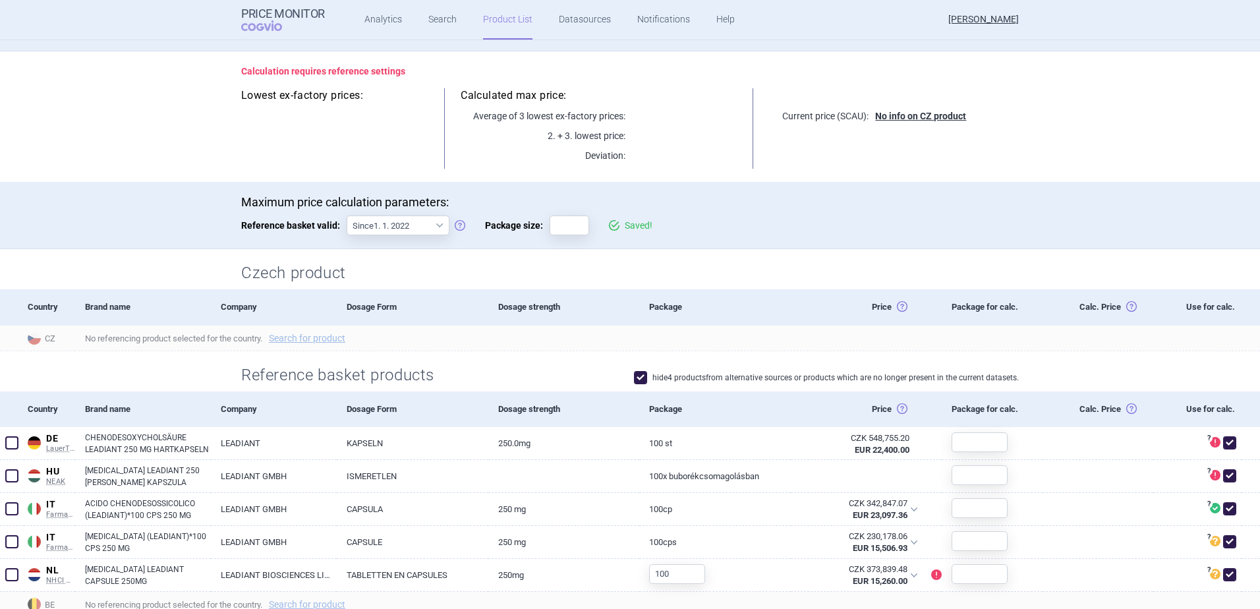
scroll to position [0, 0]
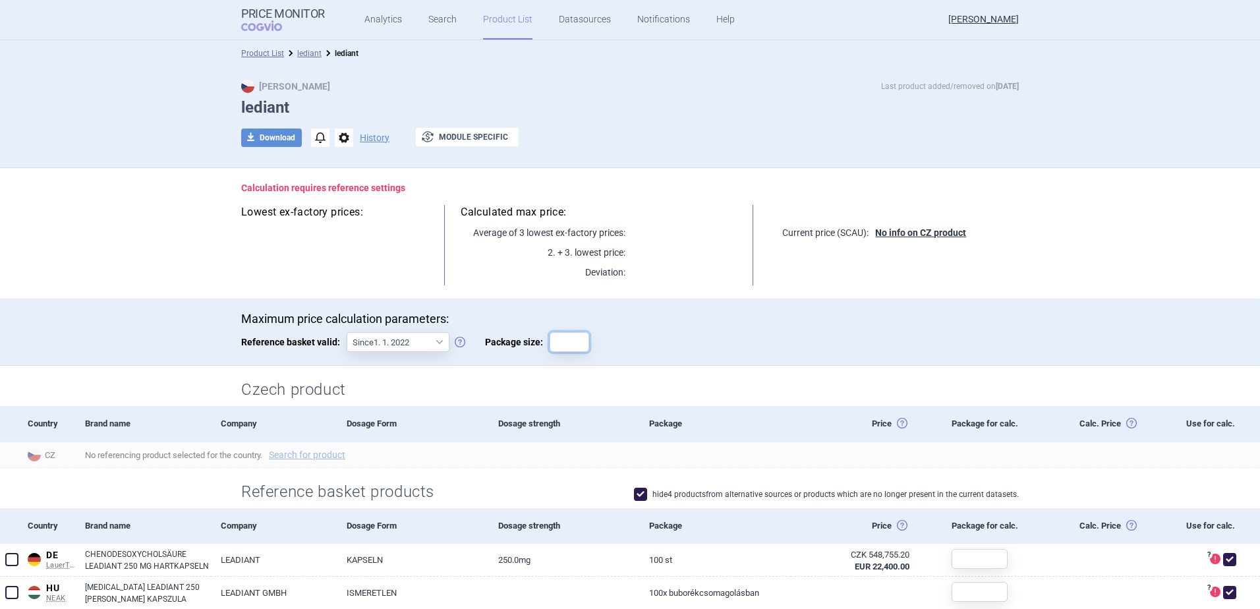
click at [567, 343] on input "Package size:" at bounding box center [570, 342] width 40 height 20
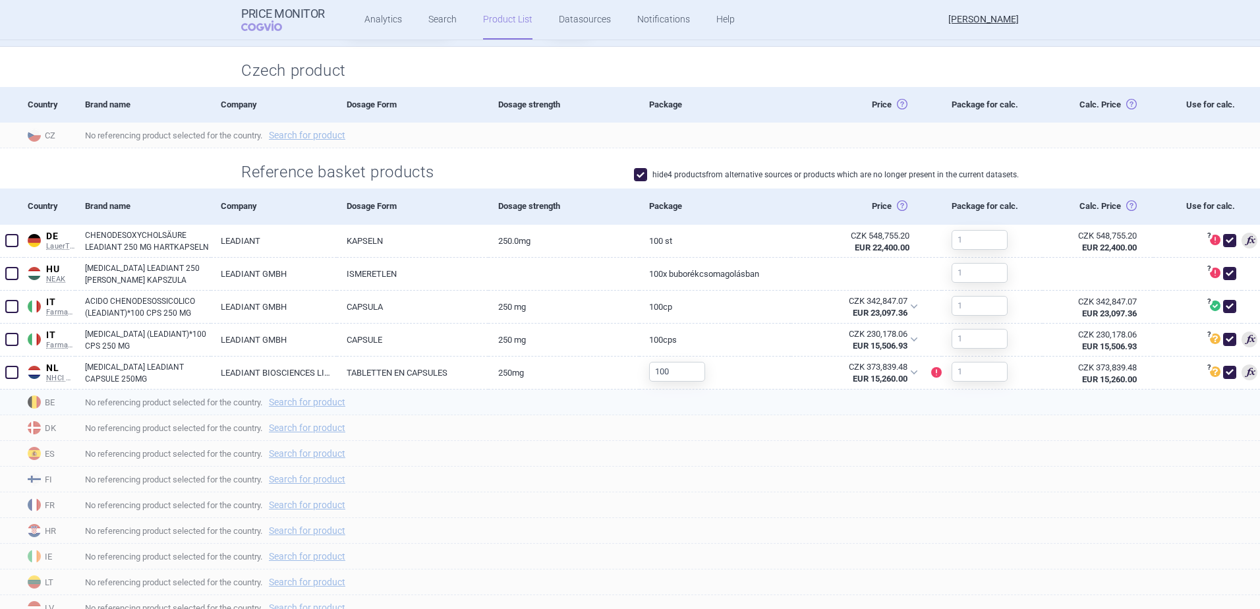
scroll to position [329, 0]
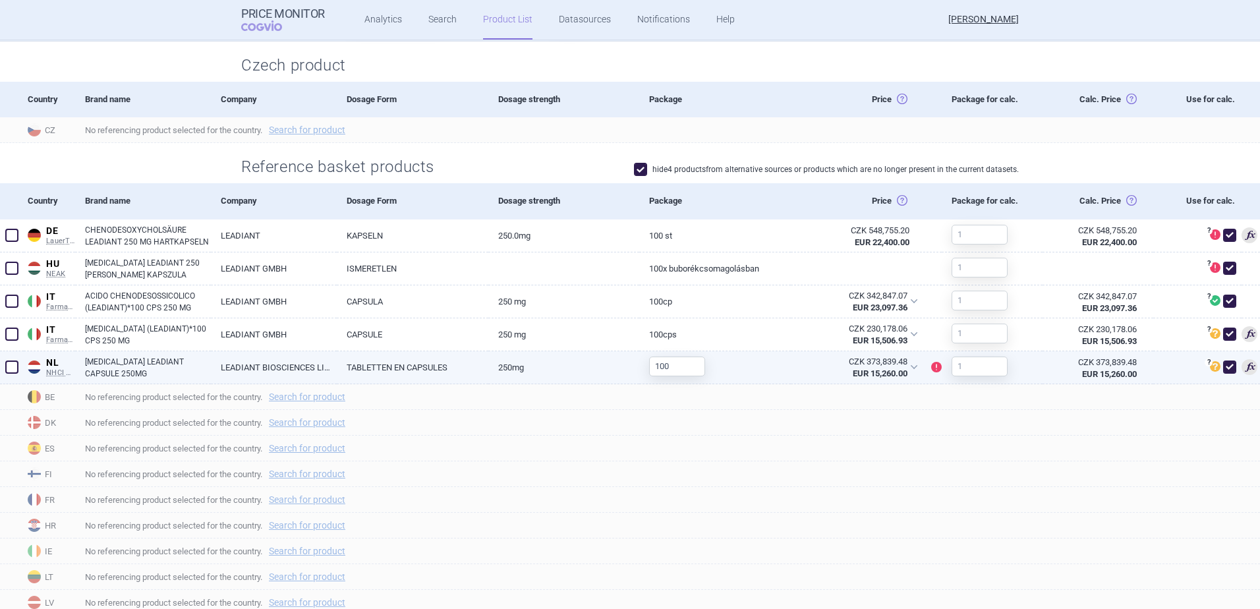
type input "1"
click at [905, 368] on div "CZK 373,839.48 EUR 15,260.00" at bounding box center [858, 367] width 135 height 33
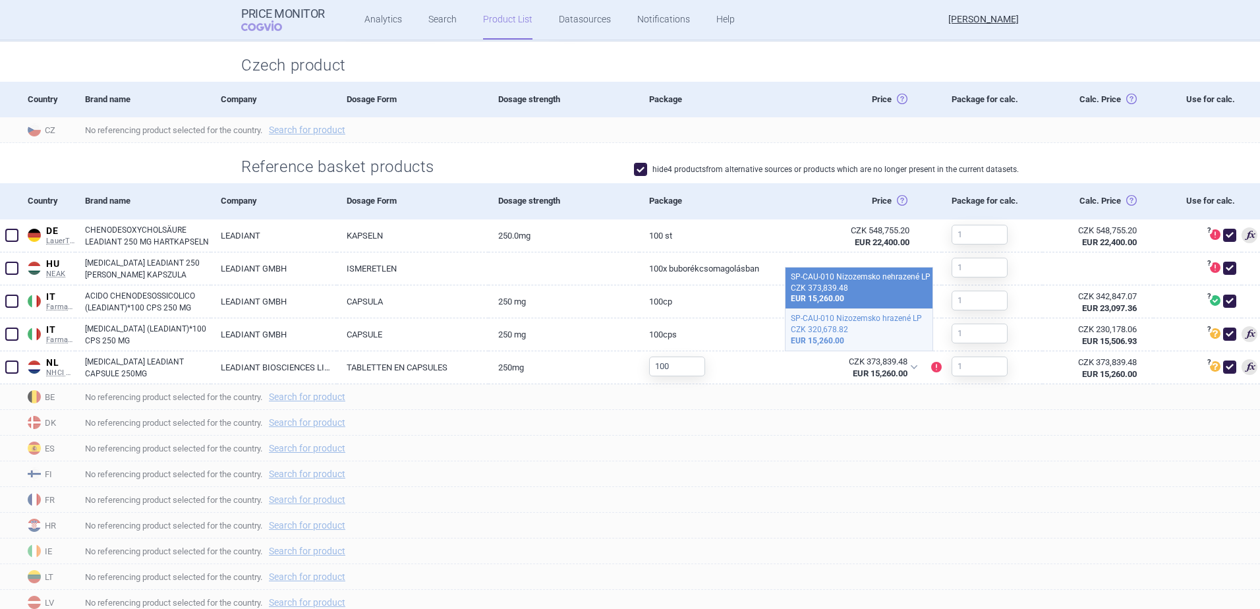
click at [881, 327] on div "CZK 320,678.82" at bounding box center [859, 329] width 136 height 11
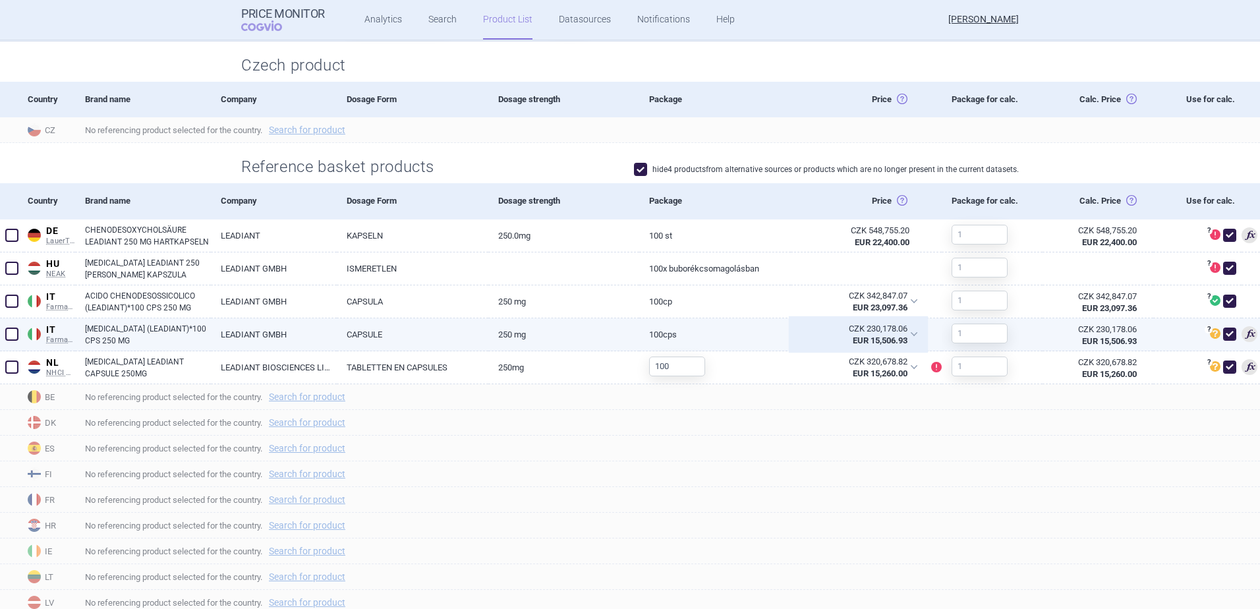
click at [910, 335] on div "CZK 230,178.06 EUR 15,506.93" at bounding box center [858, 334] width 135 height 33
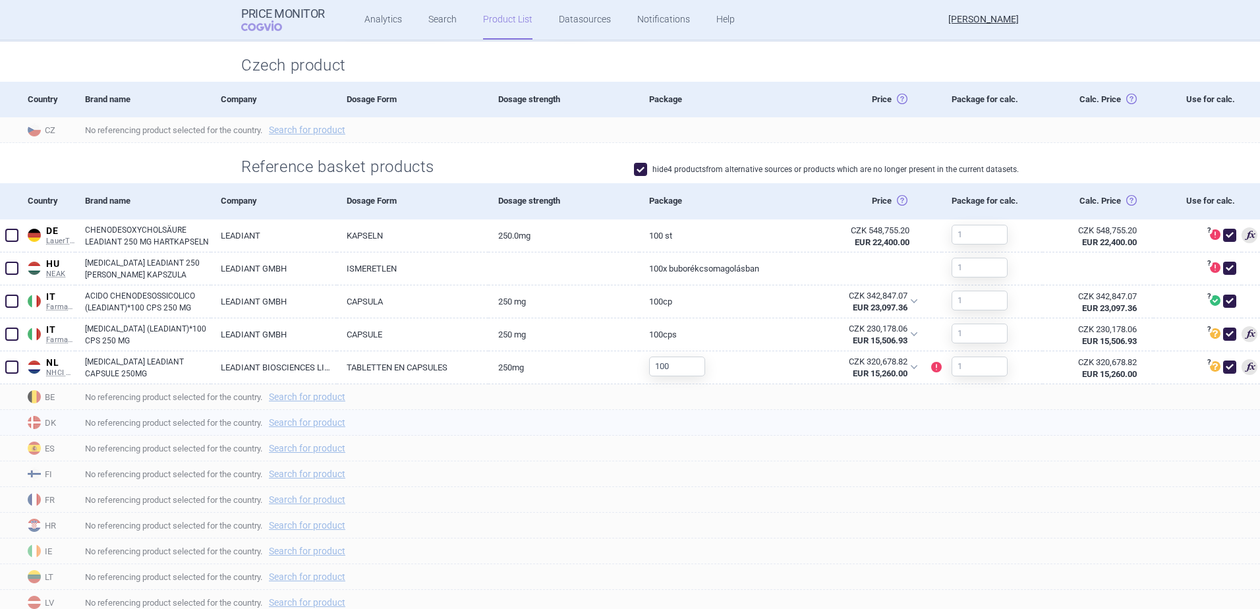
drag, startPoint x: 795, startPoint y: 428, endPoint x: 803, endPoint y: 420, distance: 11.7
click at [795, 428] on span "No referencing product selected for the country. Search for product" at bounding box center [672, 423] width 1175 height 16
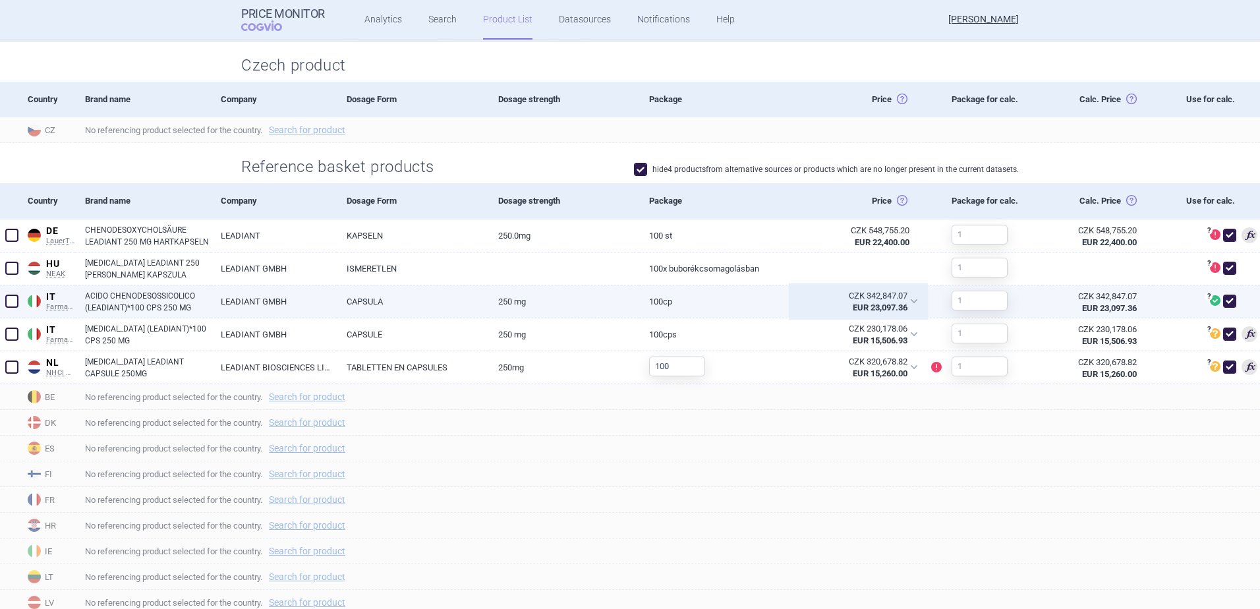
click at [907, 293] on div "CZK 342,847.07 EUR 23,097.36" at bounding box center [858, 301] width 135 height 33
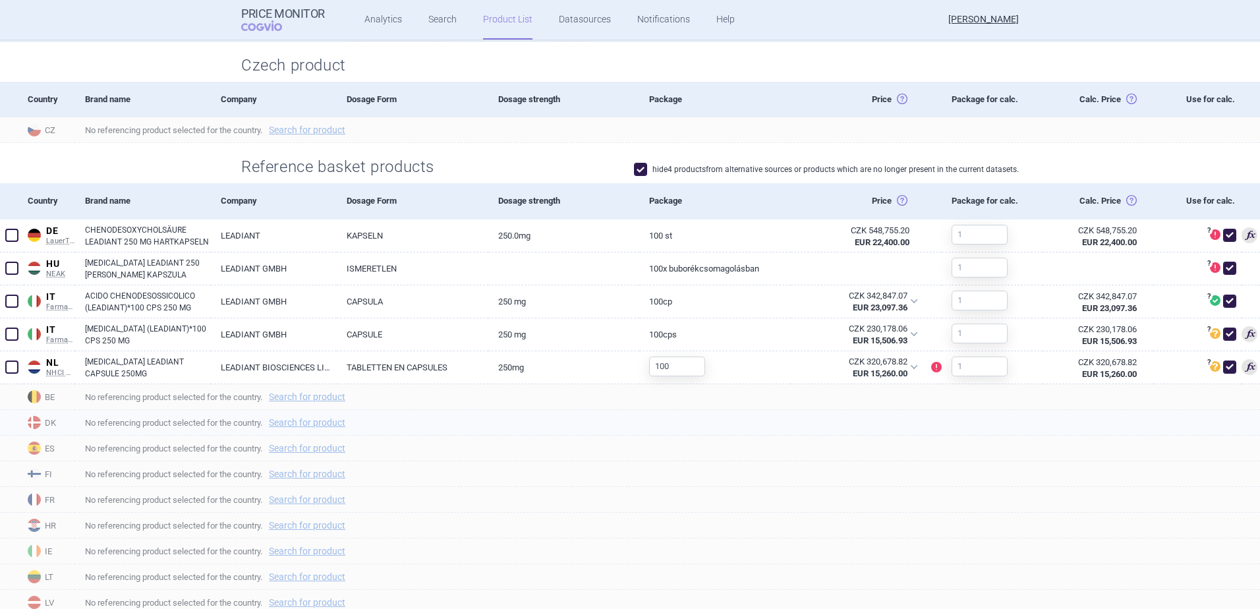
click at [822, 421] on span "No referencing product selected for the country. Search for product" at bounding box center [672, 423] width 1175 height 16
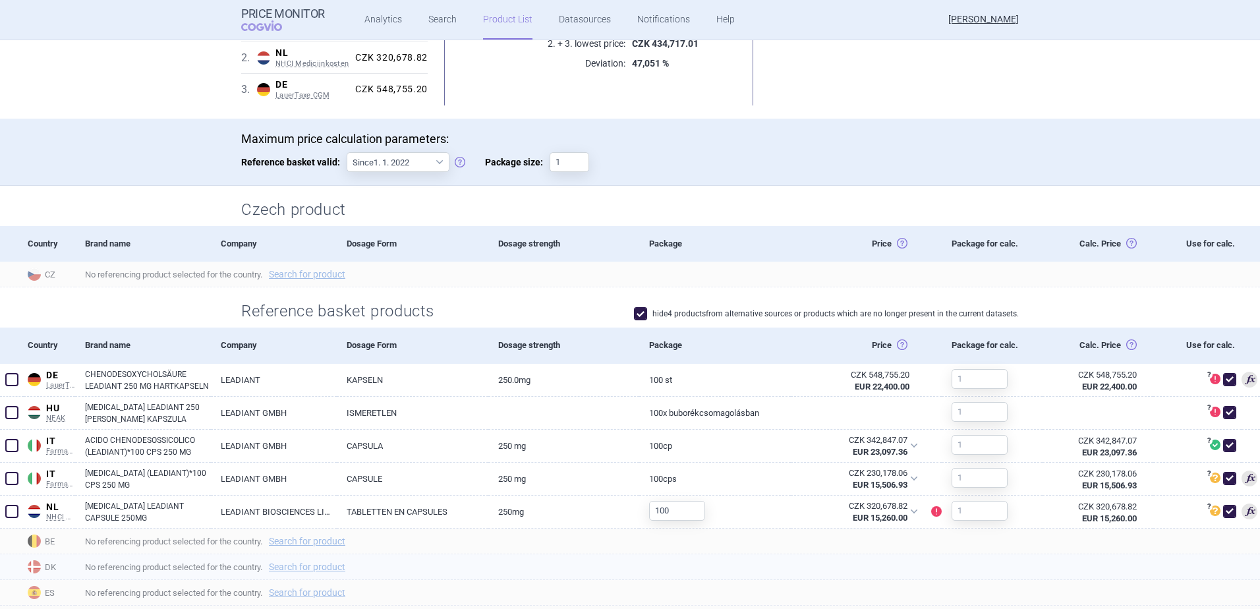
scroll to position [0, 0]
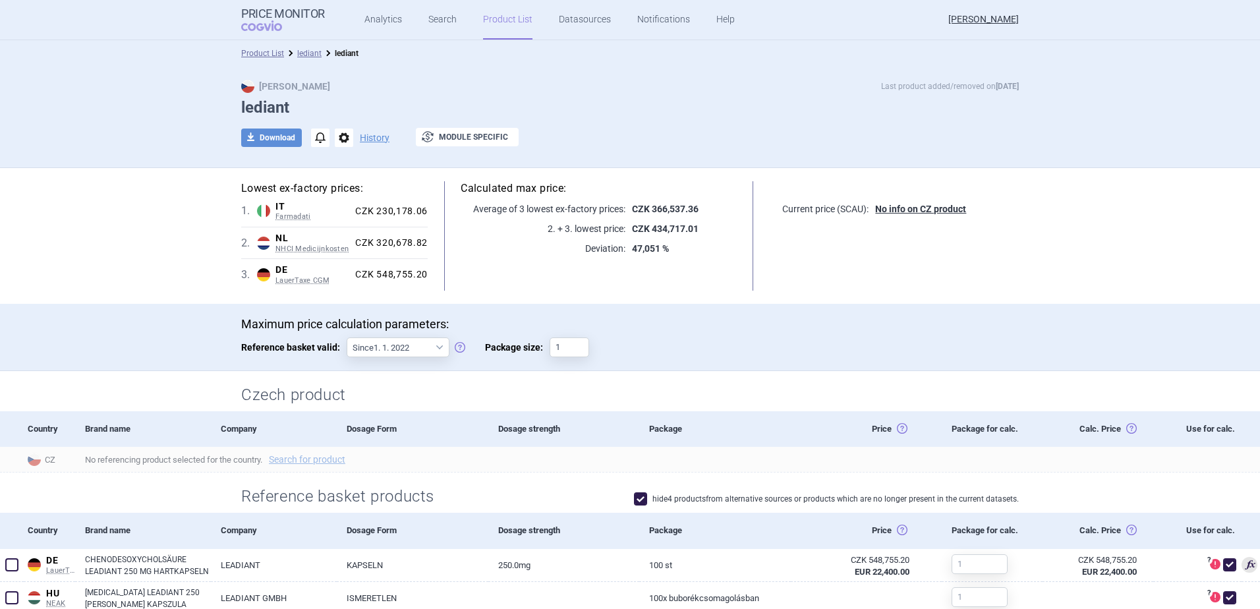
click at [422, 24] on ul "Analytics Search Product List Datasources Notifications Help" at bounding box center [533, 20] width 416 height 40
click at [438, 14] on link "Search" at bounding box center [442, 20] width 28 height 40
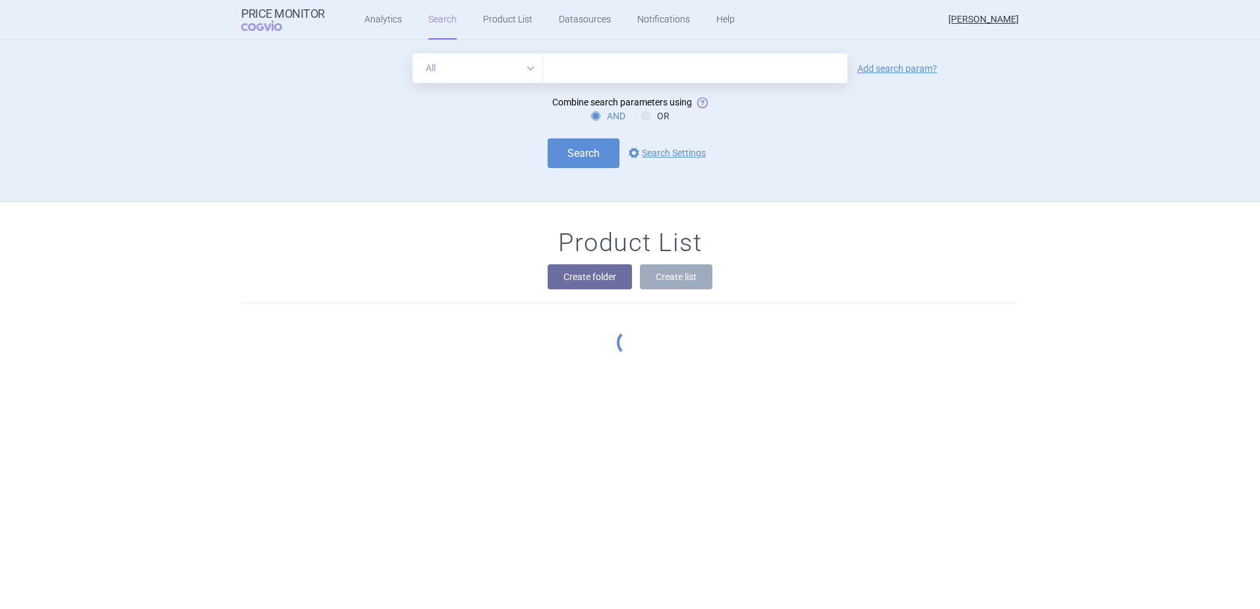
click at [469, 64] on select "All Brand Name ATC Company Active Substance Country Newer than" at bounding box center [478, 68] width 130 height 30
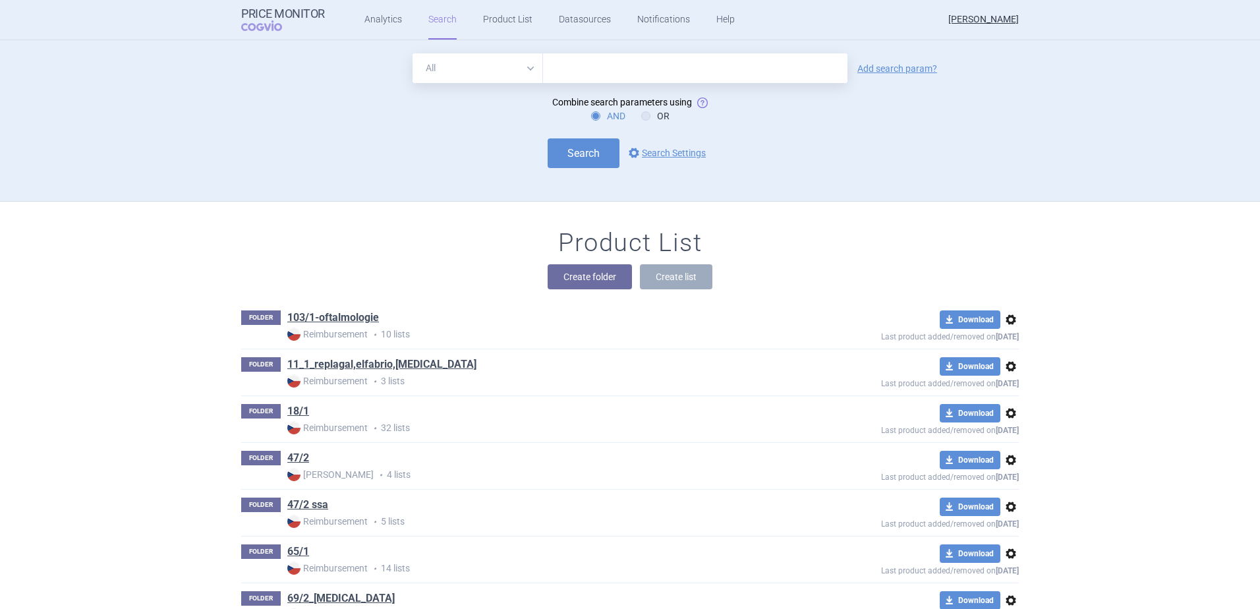
select select "mah"
click at [413, 53] on select "All Brand Name ATC Company Active Substance Country Newer than" at bounding box center [478, 68] width 130 height 30
click at [566, 60] on input "text" at bounding box center [695, 68] width 304 height 30
type input "lediant"
click at [608, 150] on button "Search" at bounding box center [584, 153] width 72 height 30
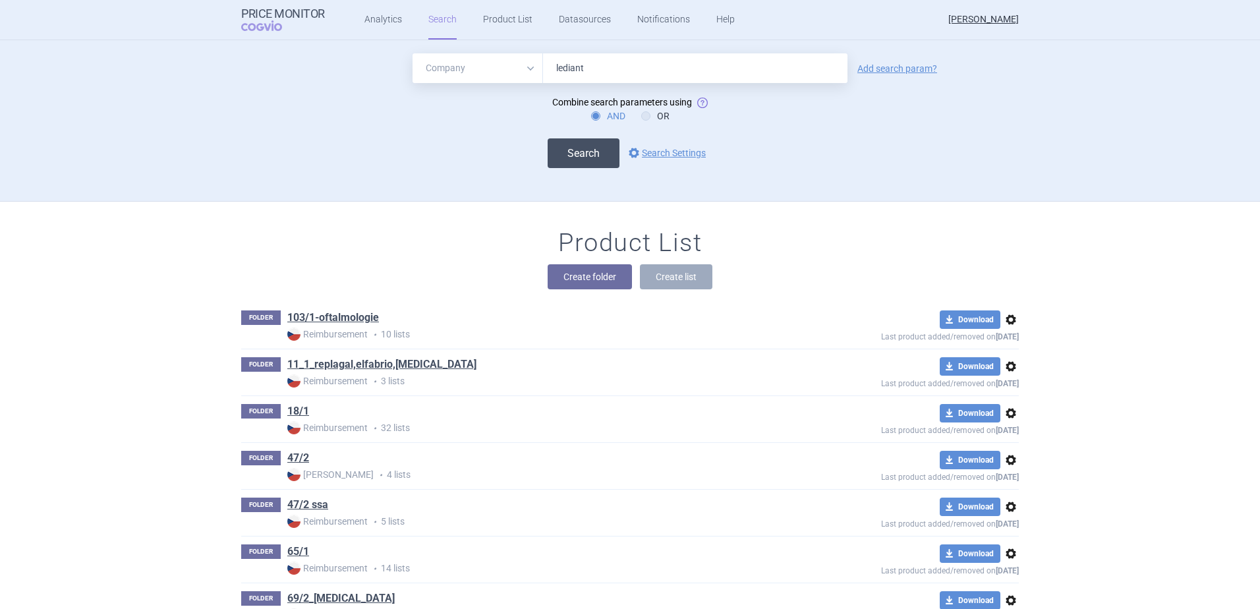
select select "mah"
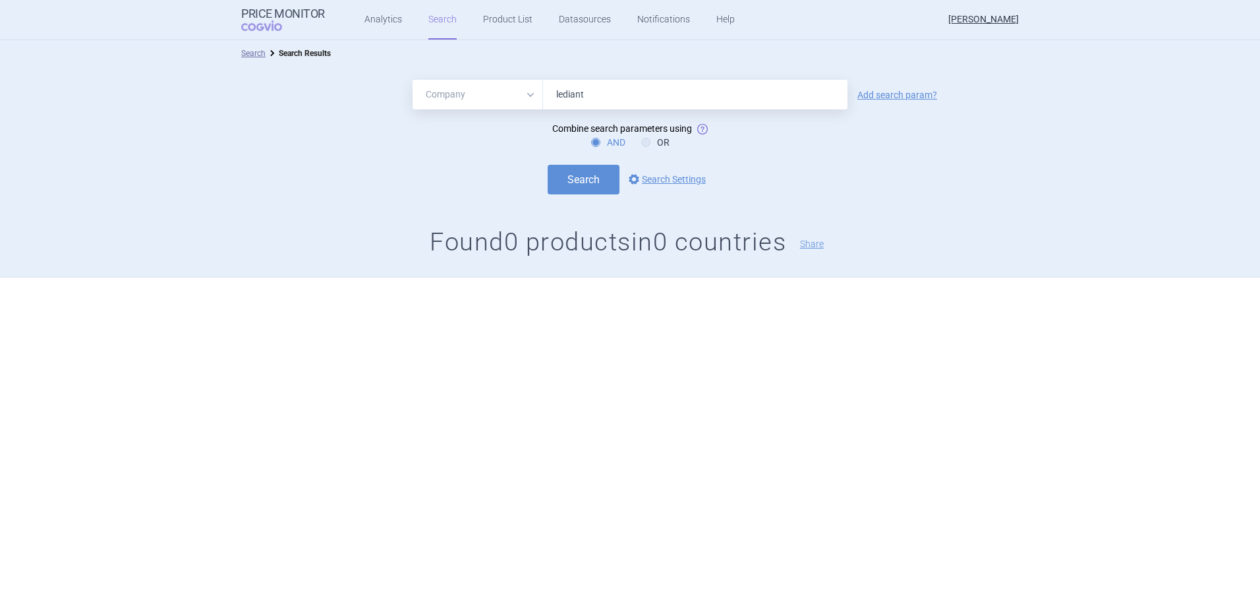
click at [591, 95] on input "lediant" at bounding box center [695, 95] width 304 height 30
click at [500, 94] on select "All Brand Name ATC Company Active Substance Country Newer than" at bounding box center [478, 95] width 130 height 30
drag, startPoint x: 603, startPoint y: 92, endPoint x: 520, endPoint y: 90, distance: 83.1
click at [520, 90] on div "All Brand Name ATC Company Active Substance Country Newer than lediant" at bounding box center [630, 95] width 435 height 30
click at [487, 98] on select "All Brand Name ATC Company Active Substance Country Newer than" at bounding box center [478, 95] width 130 height 30
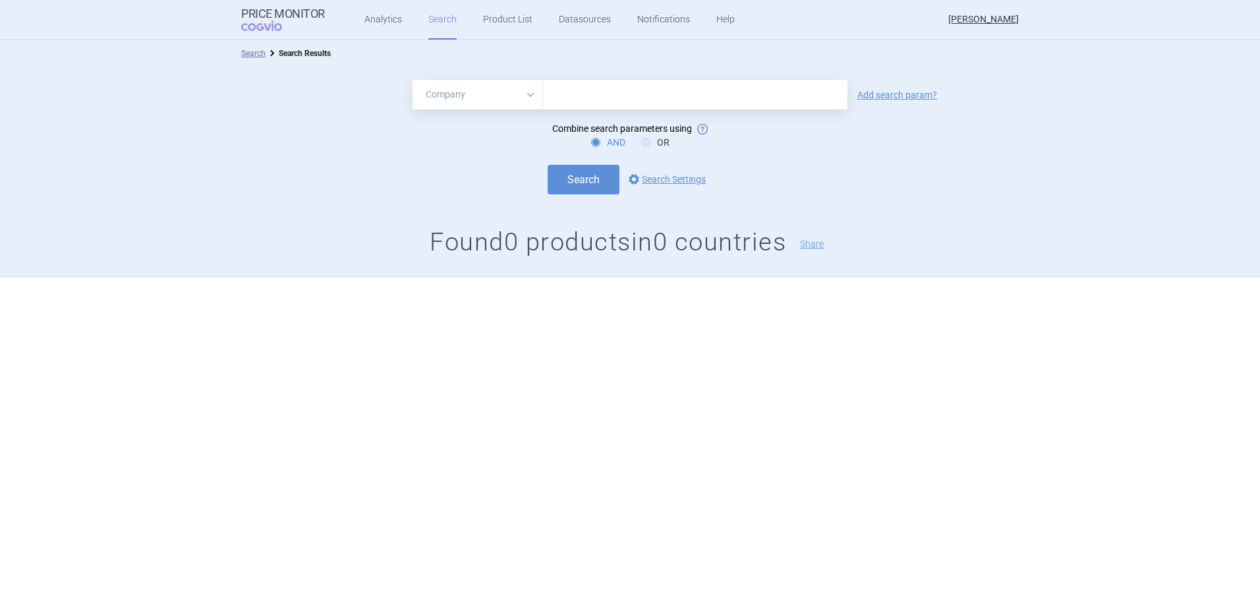
select select "brandName"
click at [413, 80] on select "All Brand Name ATC Company Active Substance Country Newer than" at bounding box center [478, 95] width 130 height 30
click at [629, 92] on input "text" at bounding box center [695, 95] width 304 height 30
paste input "[MEDICAL_DATA]"
type input "[MEDICAL_DATA]"
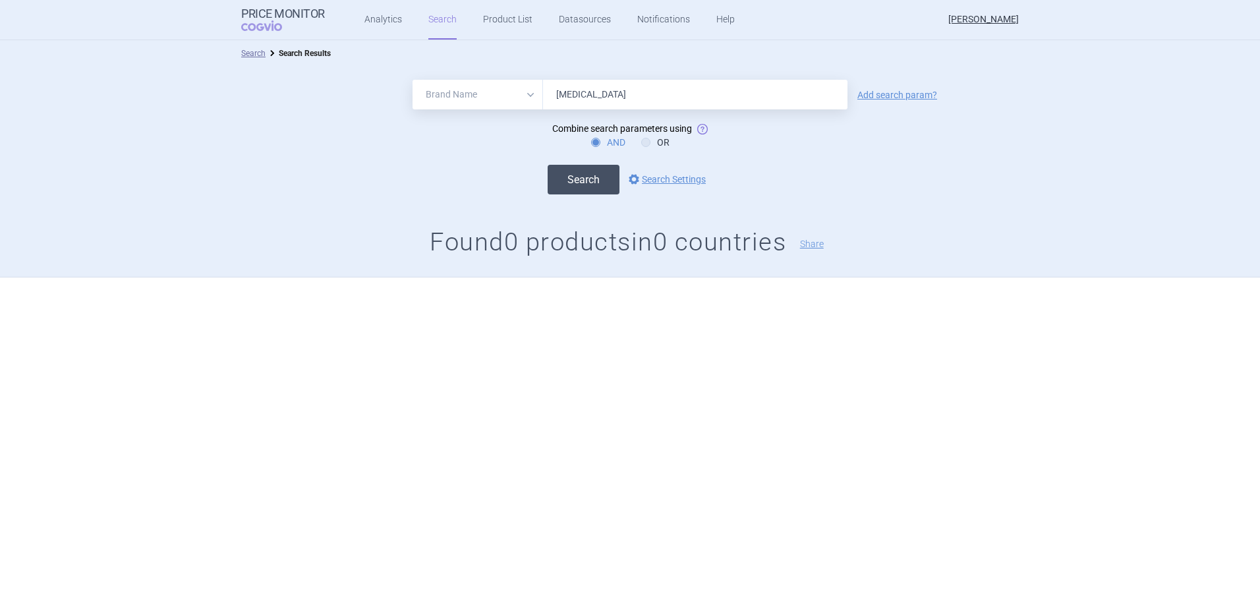
click at [591, 175] on button "Search" at bounding box center [584, 180] width 72 height 30
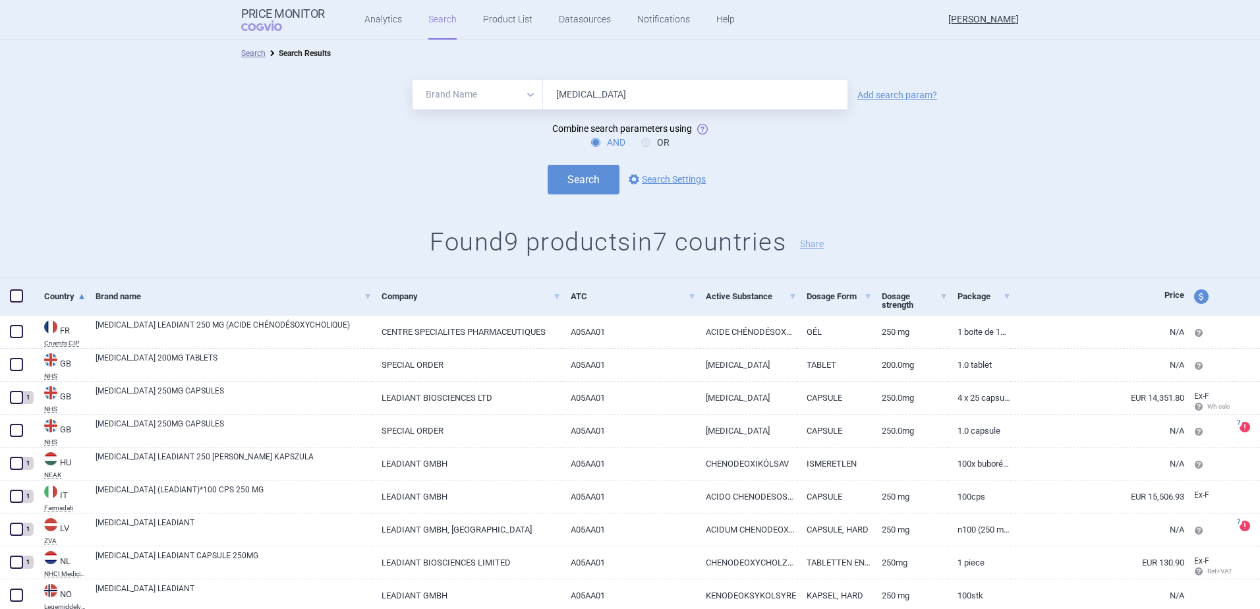
click at [517, 90] on select "All Brand Name ATC Company Active Substance Country Newer than" at bounding box center [478, 95] width 130 height 30
select select "atc"
click at [413, 80] on select "All Brand Name ATC Company Active Substance Country Newer than" at bounding box center [478, 95] width 130 height 30
drag, startPoint x: 668, startPoint y: 98, endPoint x: 411, endPoint y: 86, distance: 257.3
click at [413, 86] on div "All Brand Name ATC Company Active Substance Country Newer than [MEDICAL_DATA]" at bounding box center [630, 95] width 435 height 30
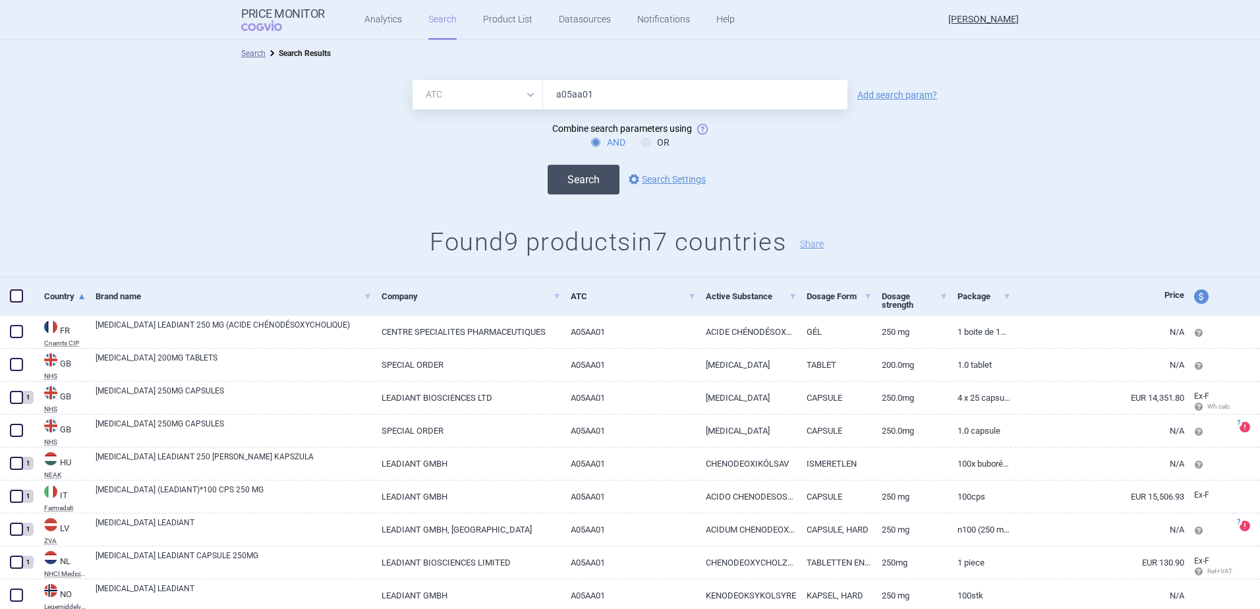
type input "a05aa01"
click at [583, 166] on button "Search" at bounding box center [584, 180] width 72 height 30
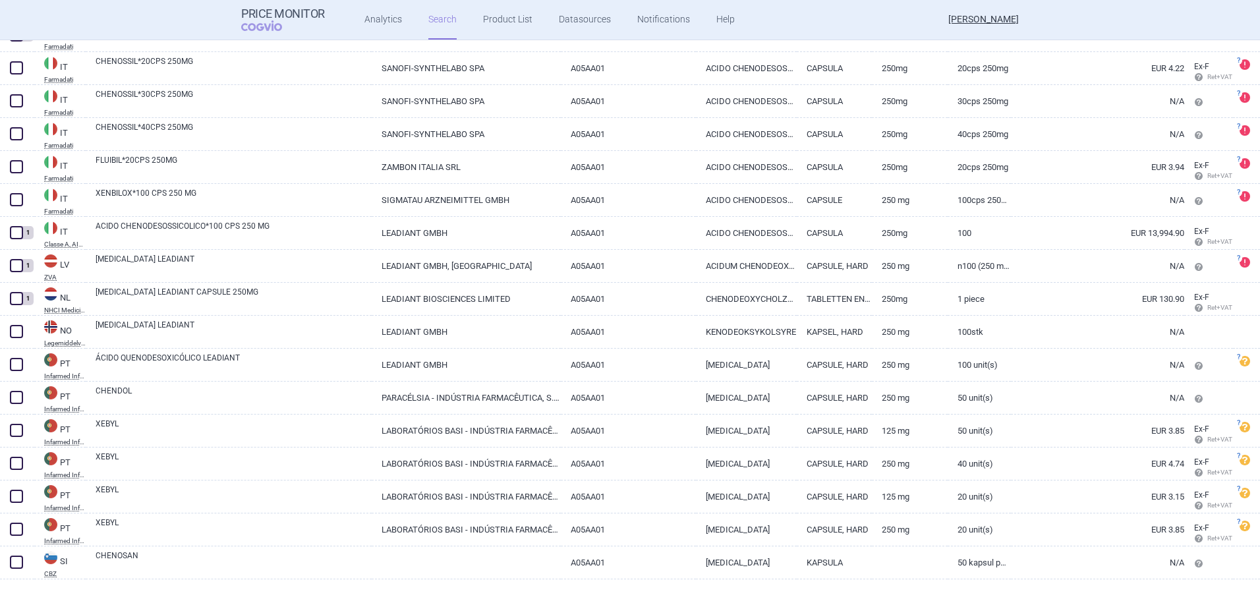
scroll to position [804, 0]
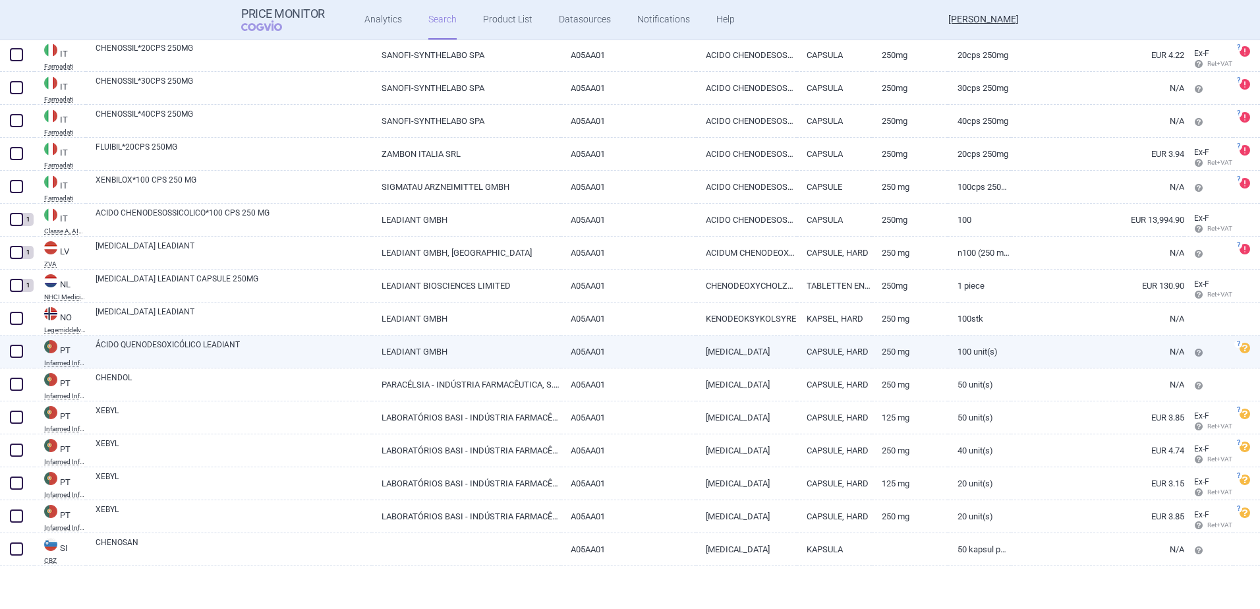
click at [16, 351] on span at bounding box center [16, 351] width 13 height 13
checkbox input "true"
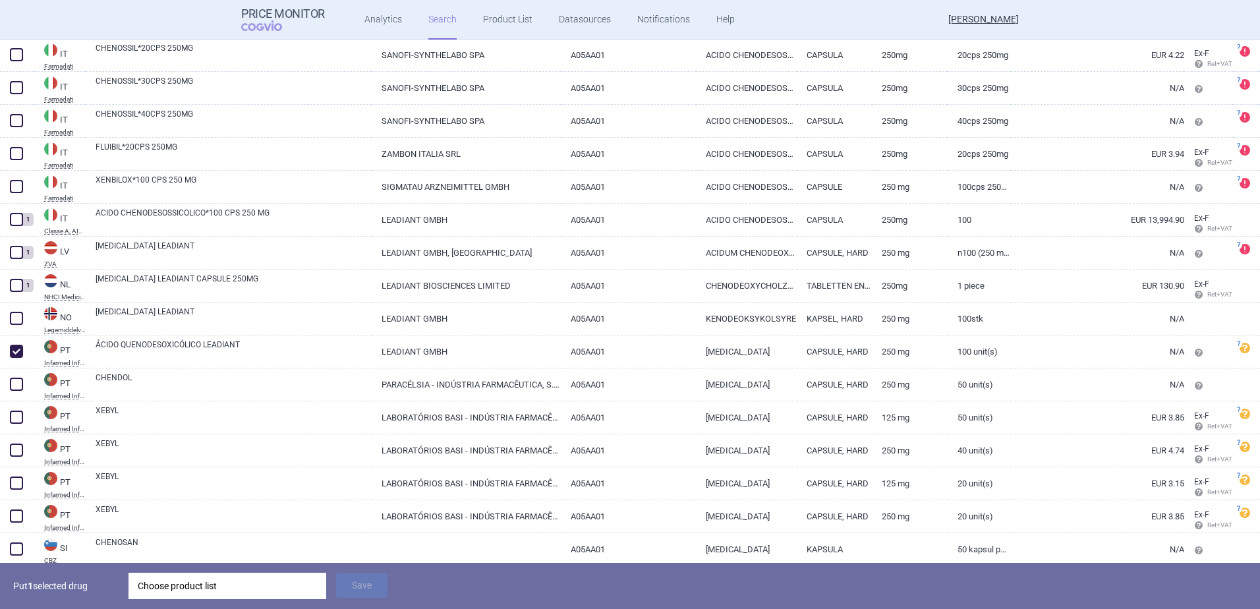
click at [215, 599] on div "Choose product list" at bounding box center [228, 586] width 198 height 26
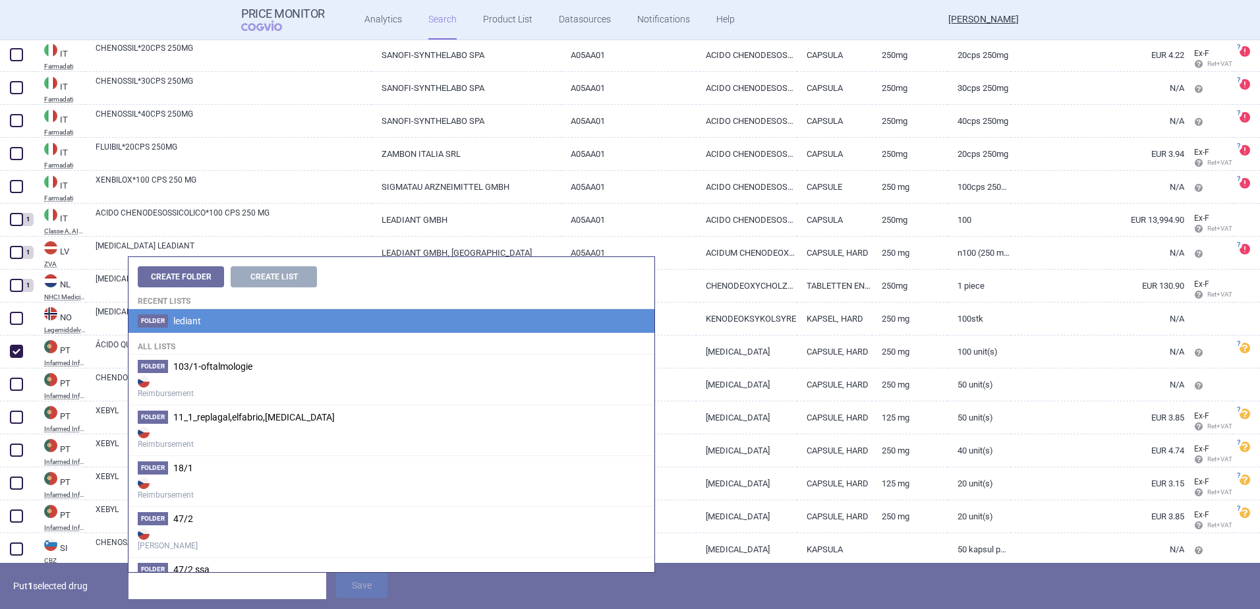
click at [200, 329] on li "Folder lediant" at bounding box center [392, 321] width 526 height 24
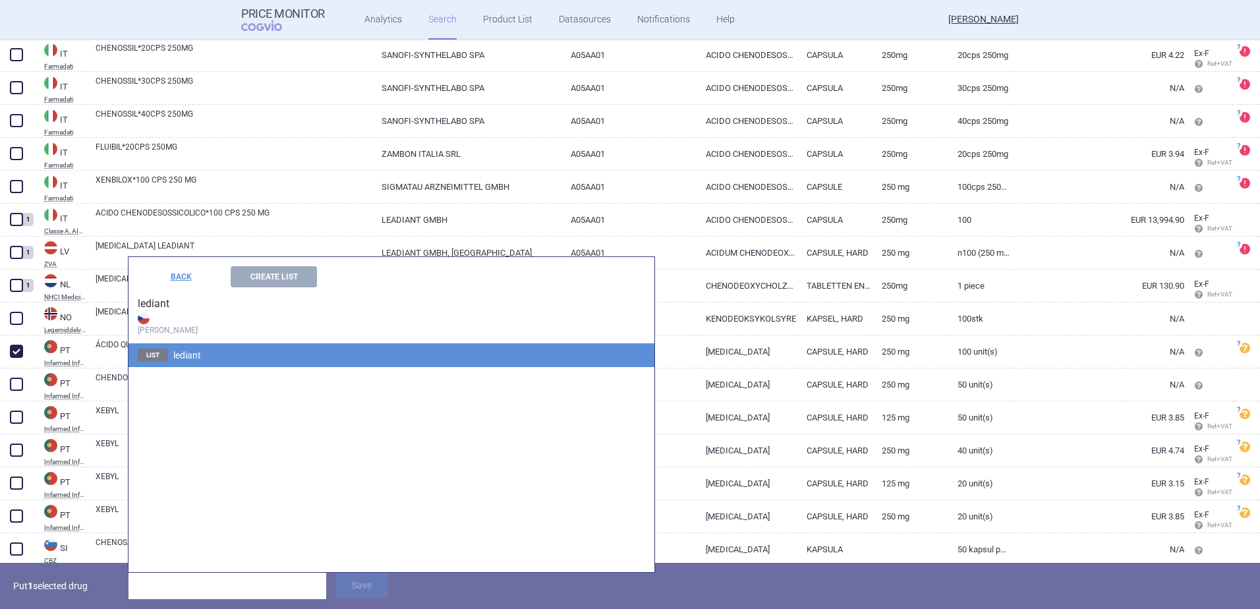
click at [199, 351] on span "lediant" at bounding box center [187, 355] width 28 height 11
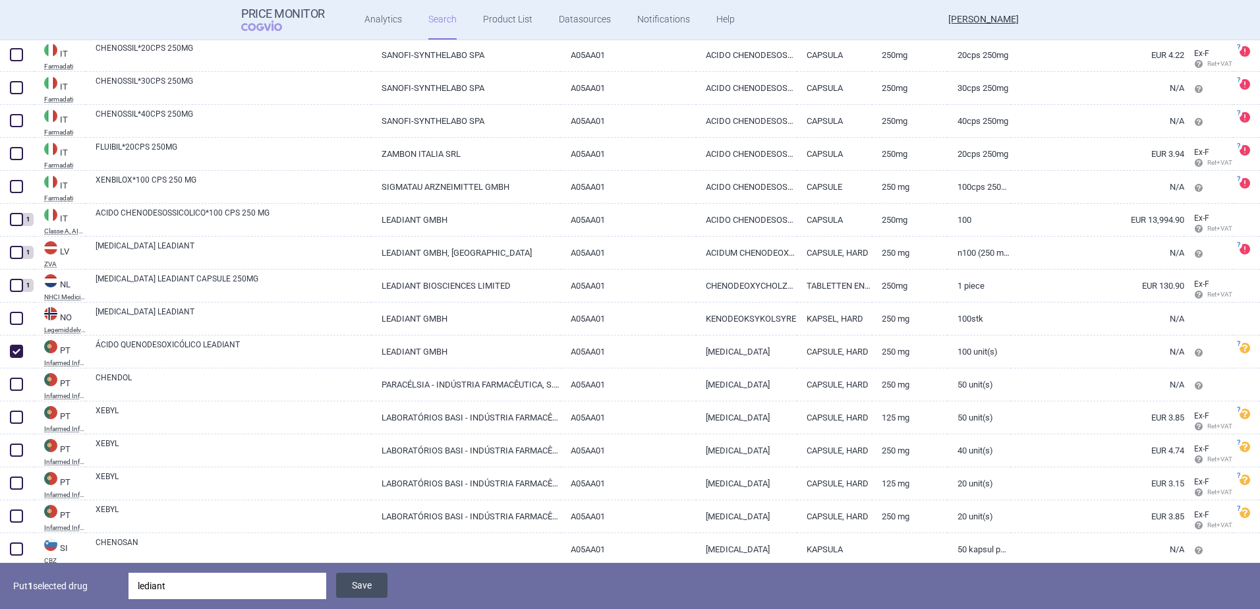
click at [364, 584] on button "Save" at bounding box center [361, 585] width 51 height 25
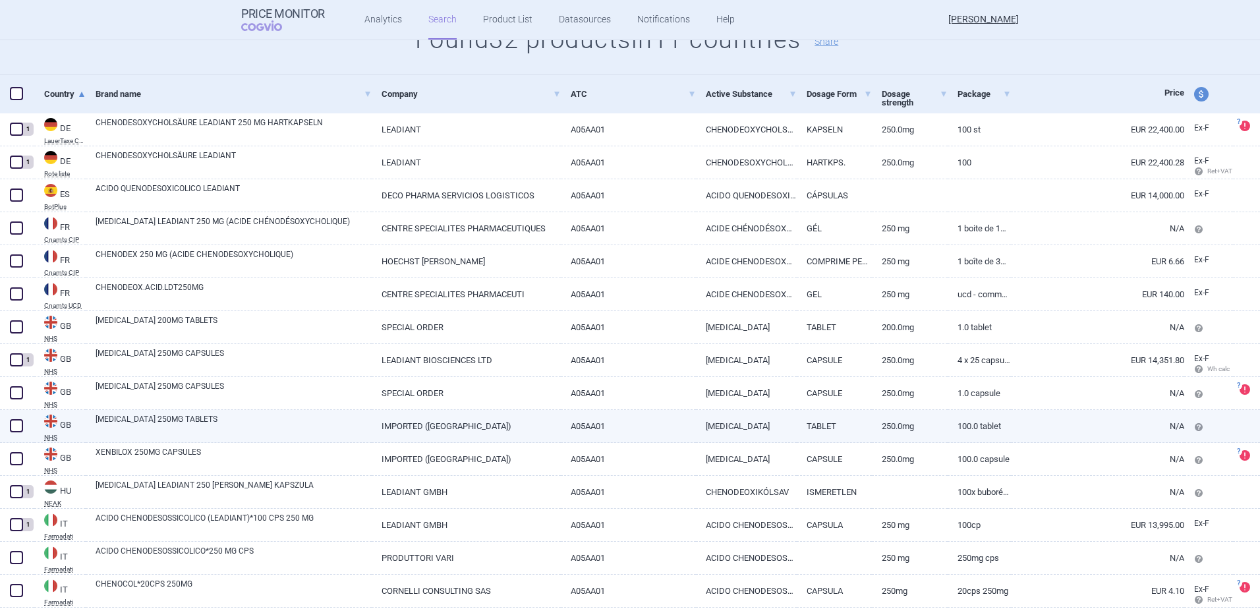
scroll to position [0, 0]
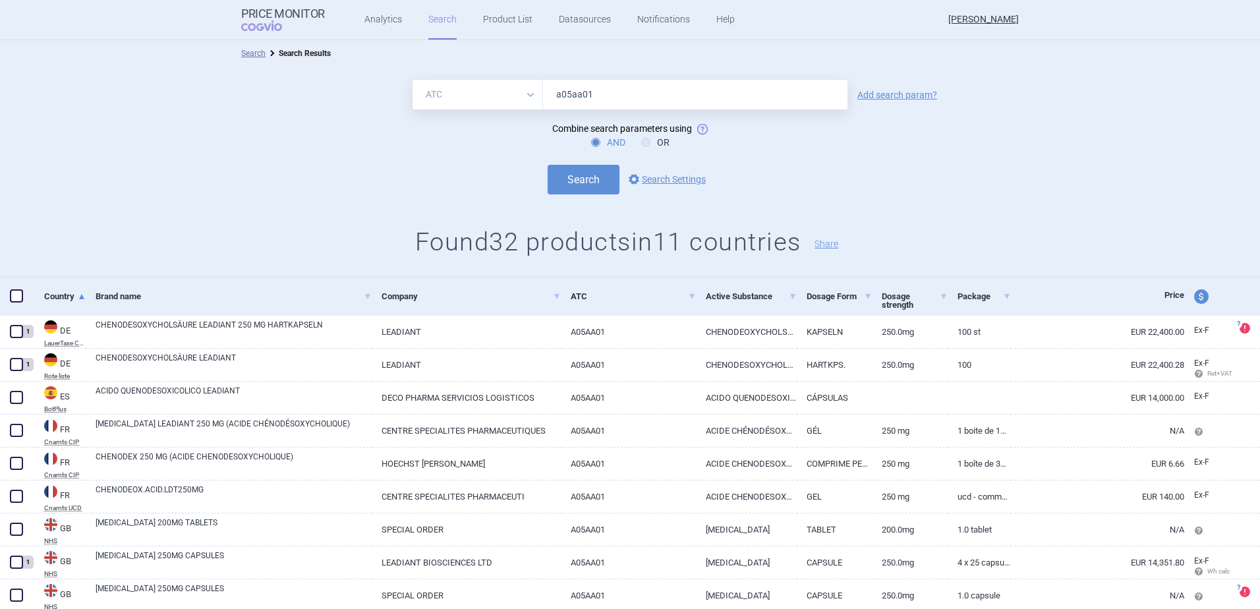
click at [513, 100] on select "All Brand Name ATC Company Active Substance Country Newer than" at bounding box center [478, 95] width 130 height 30
select select "mah"
click at [413, 80] on select "All Brand Name ATC Company Active Substance Country Newer than" at bounding box center [478, 95] width 130 height 30
drag, startPoint x: 599, startPoint y: 102, endPoint x: 360, endPoint y: 101, distance: 238.6
click at [378, 104] on div "All Brand Name ATC Company Active Substance Country Newer than a05aa01 Add sear…" at bounding box center [630, 95] width 1260 height 30
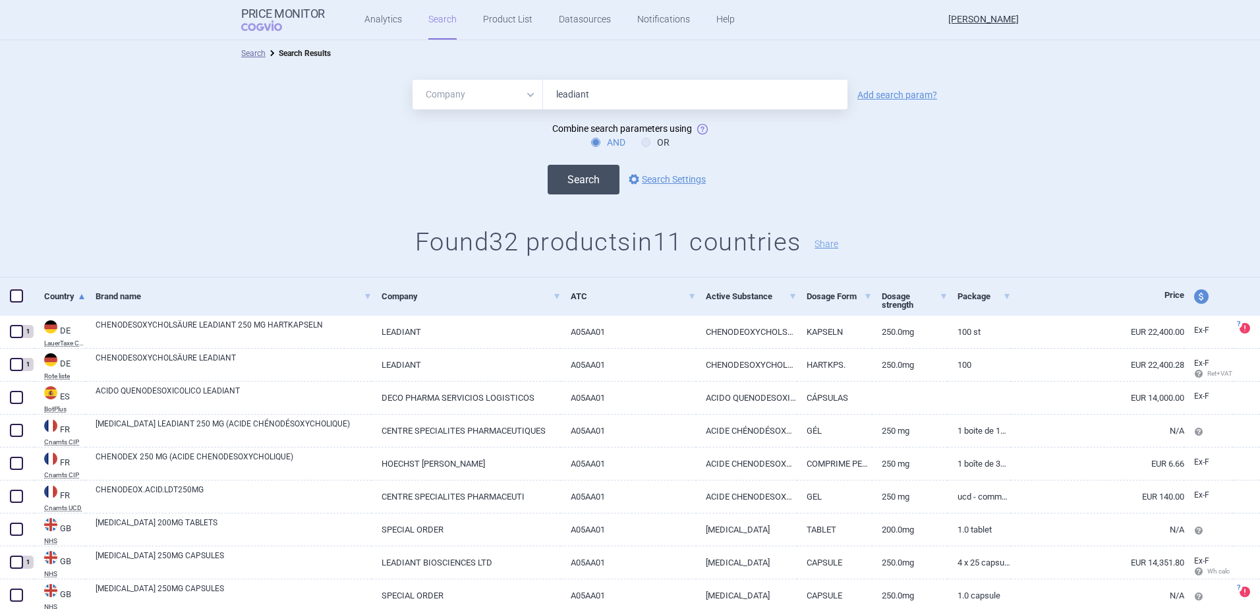
type input "leadiant"
click at [594, 183] on button "Search" at bounding box center [584, 180] width 72 height 30
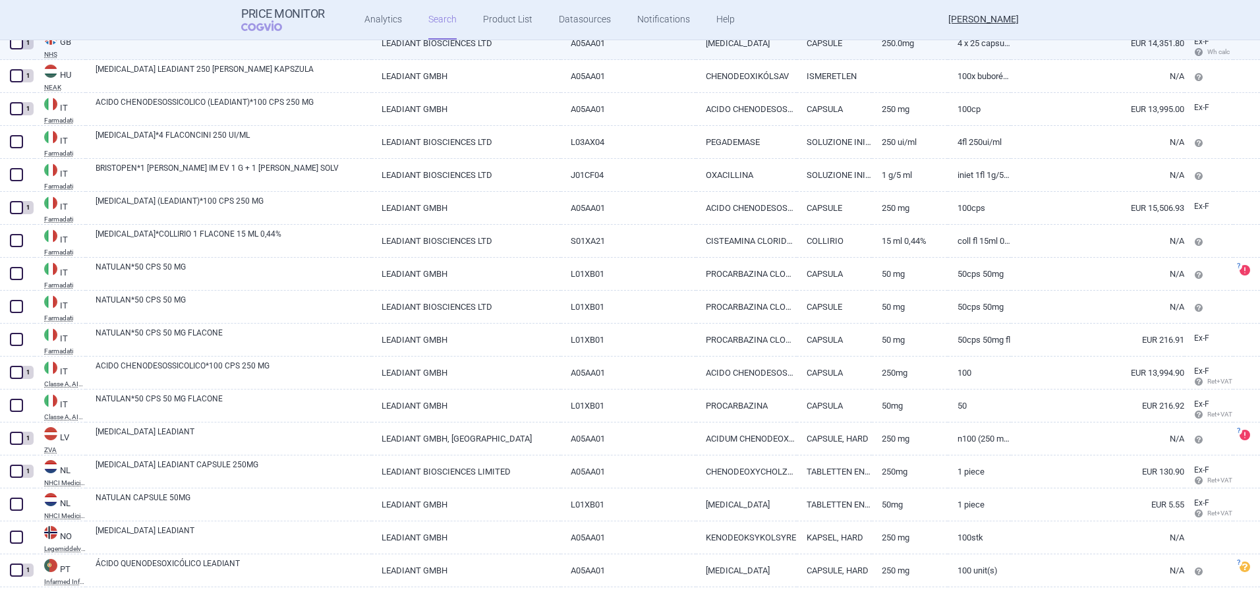
scroll to position [507, 0]
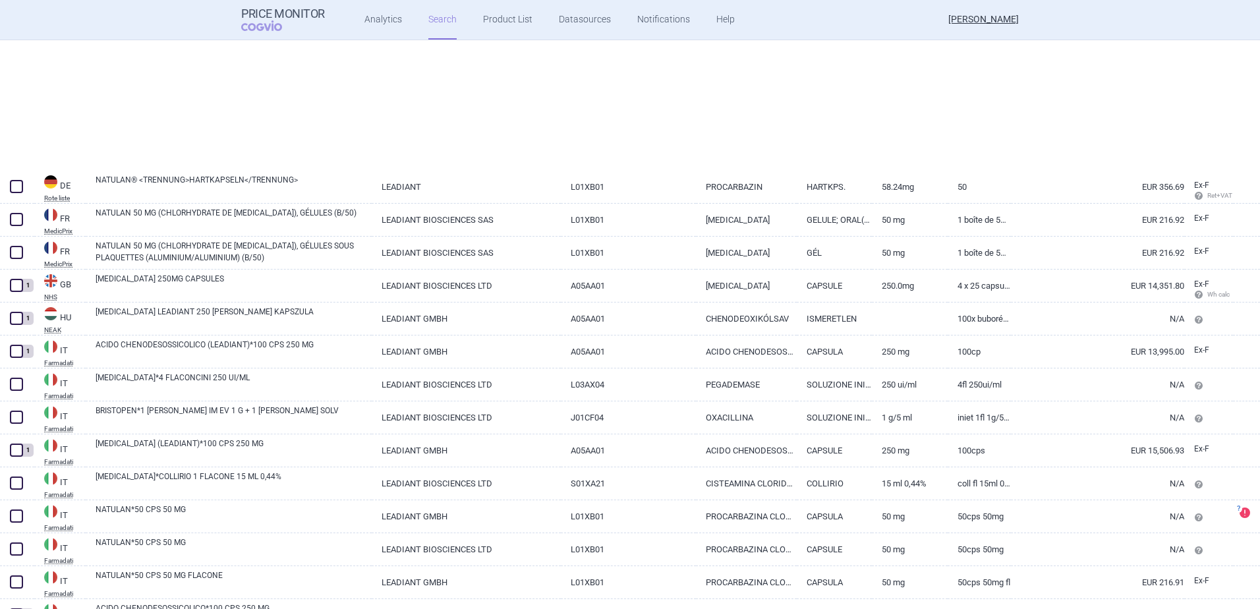
select select "mah"
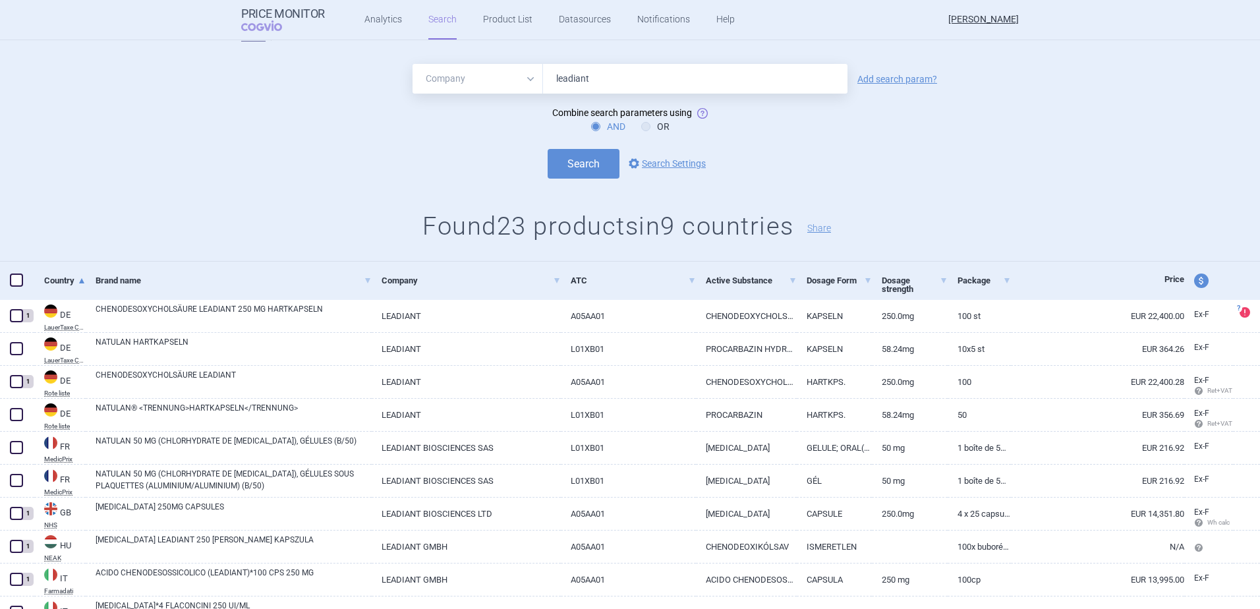
scroll to position [0, 0]
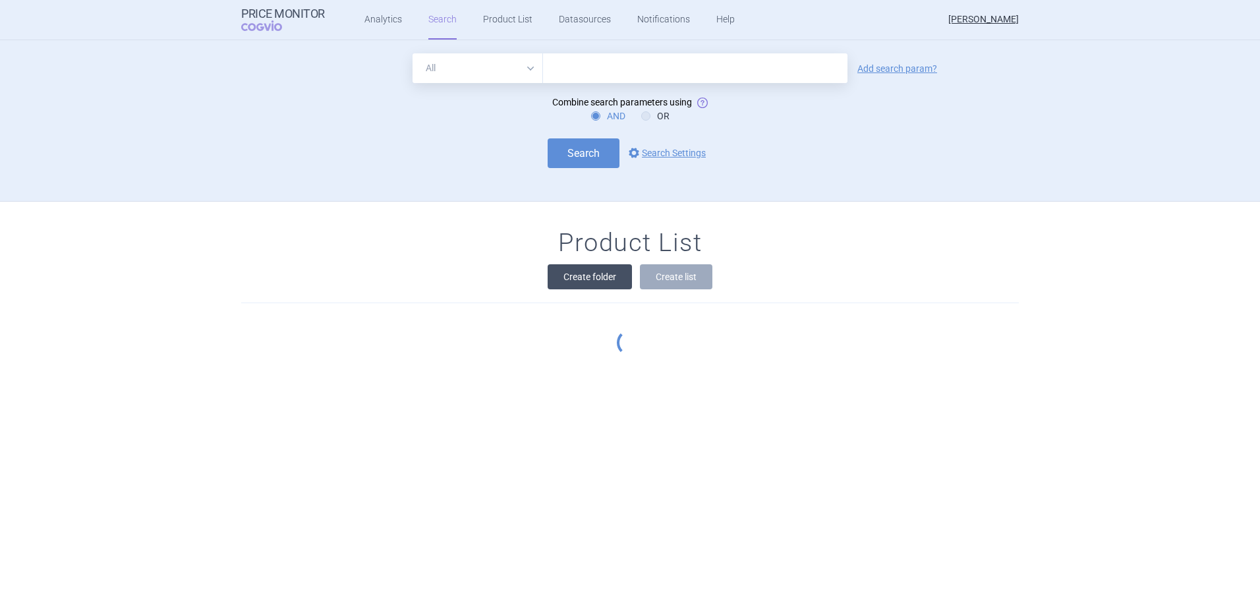
click at [579, 273] on button "Create folder" at bounding box center [590, 276] width 84 height 25
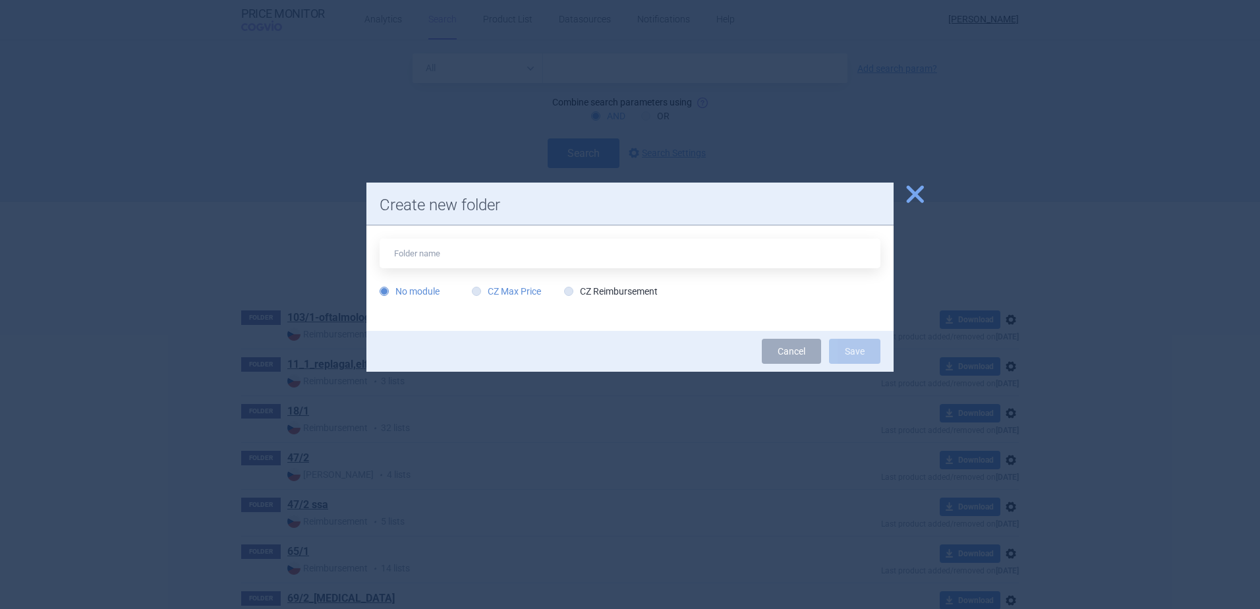
click at [523, 291] on label "CZ Max Price" at bounding box center [506, 291] width 69 height 13
click at [486, 291] on input "CZ Max Price" at bounding box center [478, 291] width 13 height 13
radio input "true"
click at [500, 261] on input "text" at bounding box center [630, 254] width 501 height 30
type input "c"
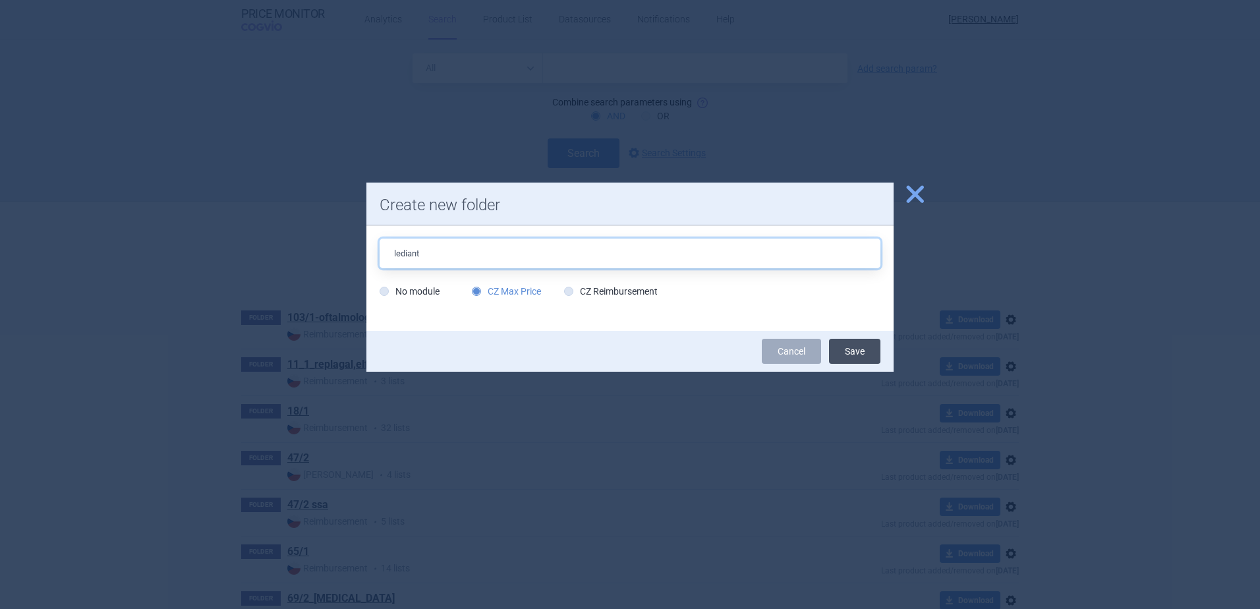
type input "lediant"
click at [853, 347] on button "Save" at bounding box center [854, 351] width 51 height 25
